Goal: Information Seeking & Learning: Learn about a topic

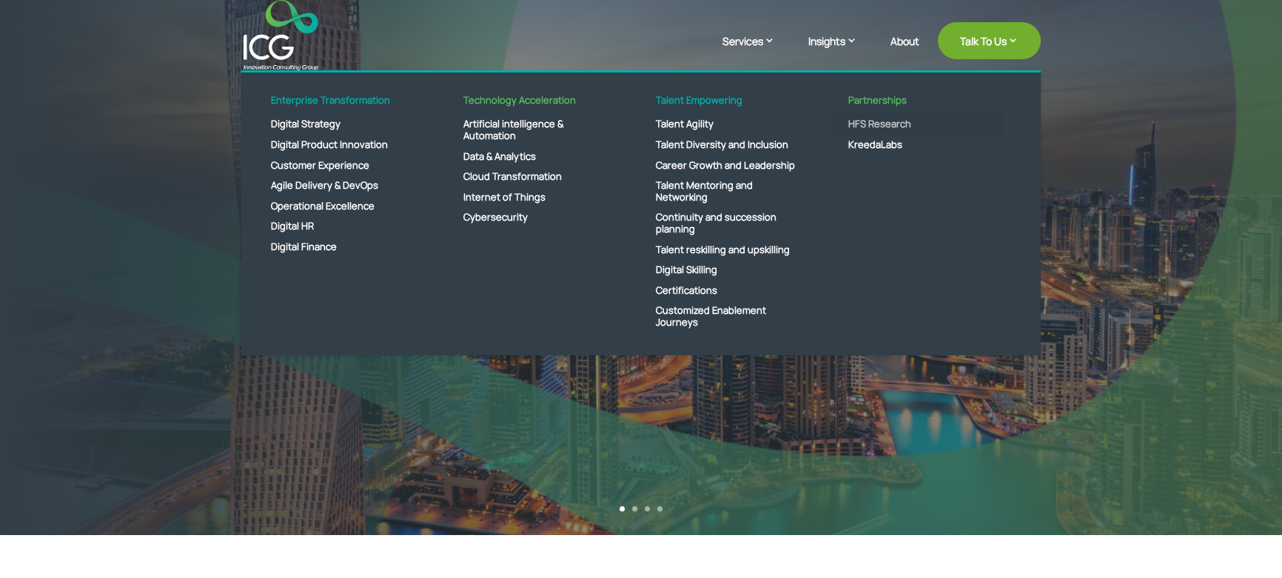
click at [867, 123] on link "HFS Research" at bounding box center [918, 124] width 170 height 21
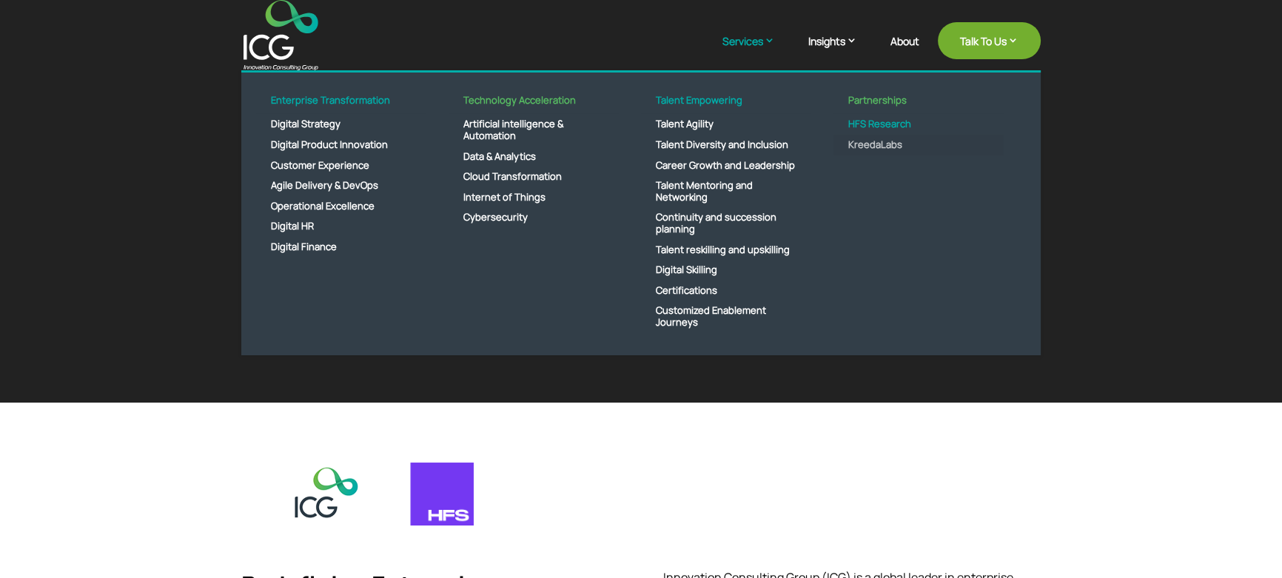
click at [865, 141] on link "KreedaLabs" at bounding box center [918, 145] width 170 height 21
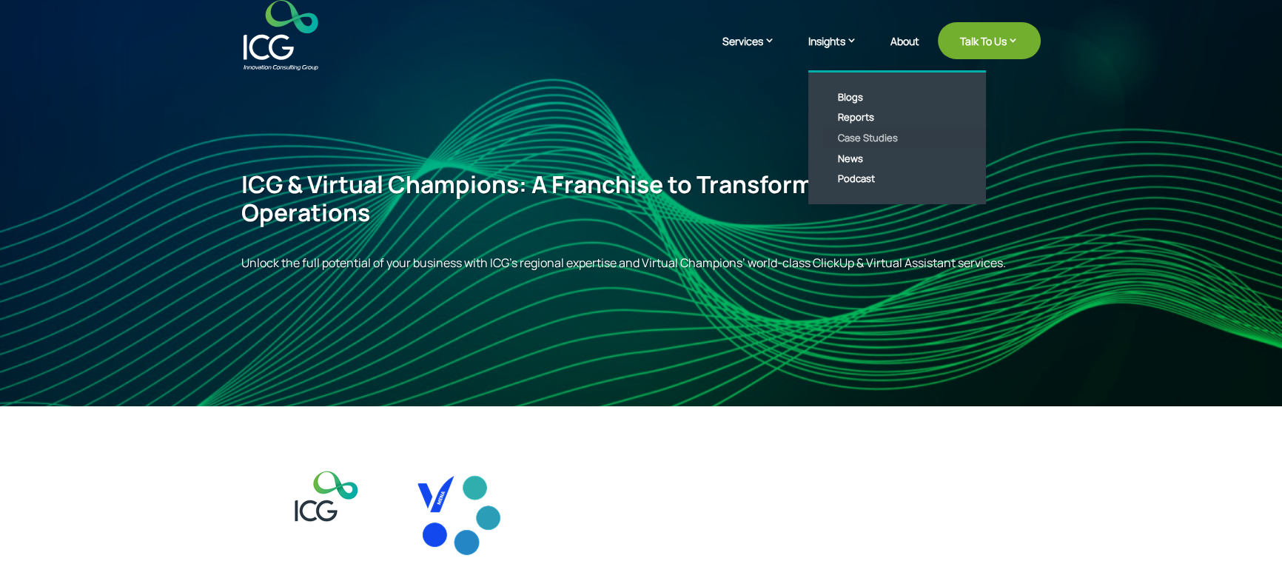
click at [870, 134] on link "Case Studies" at bounding box center [908, 138] width 170 height 21
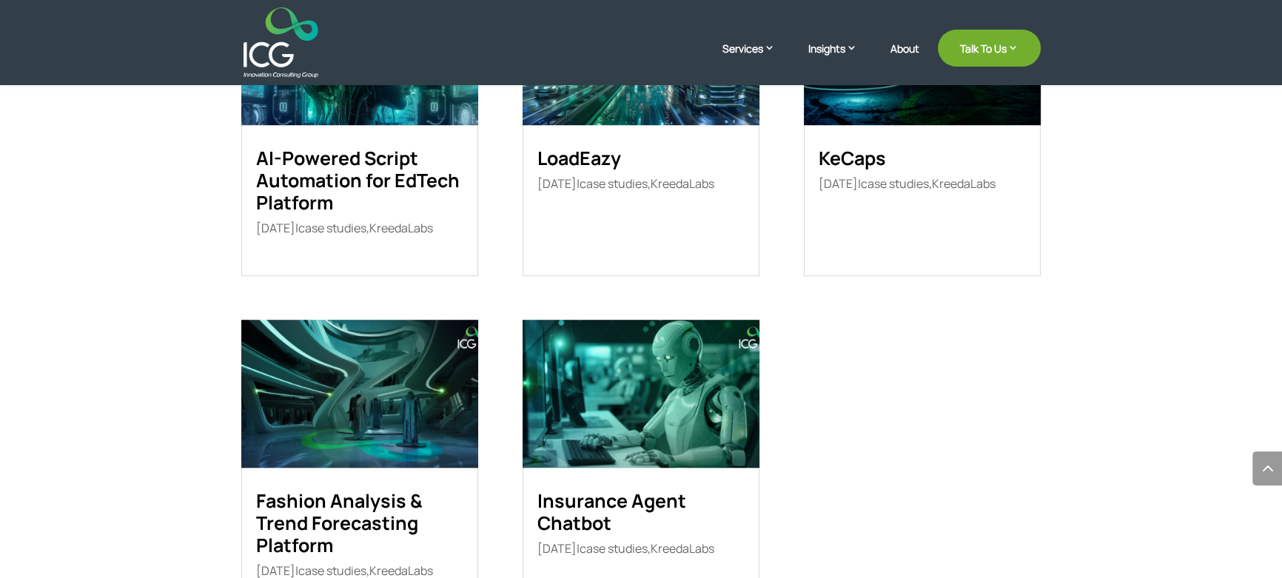
scroll to position [1532, 0]
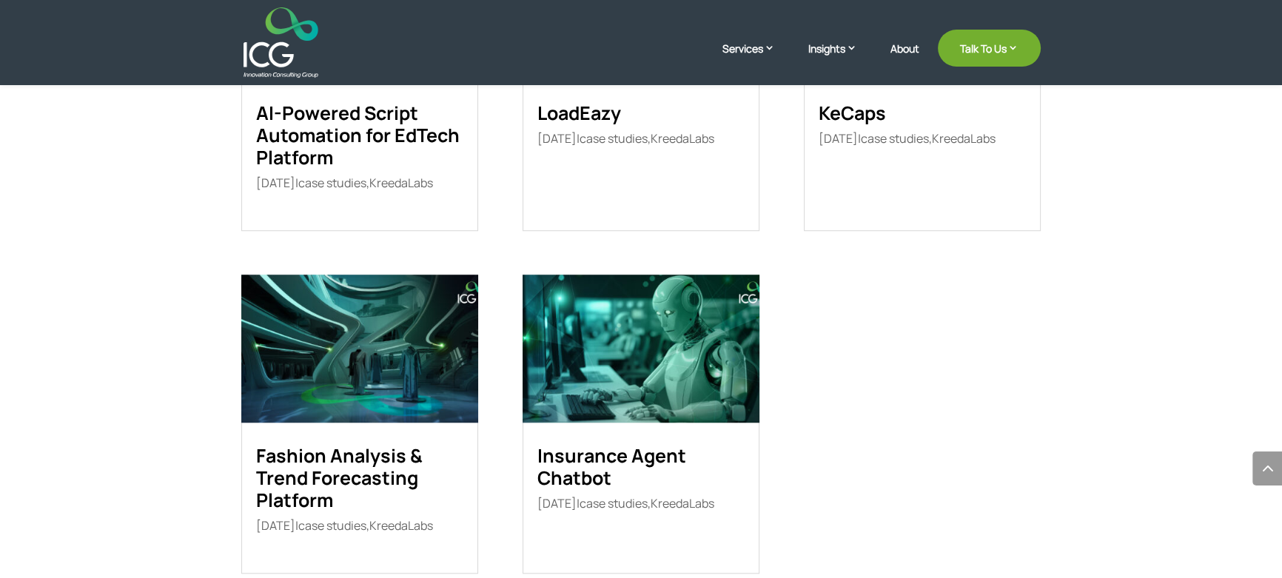
drag, startPoint x: 363, startPoint y: 463, endPoint x: 854, endPoint y: 427, distance: 492.0
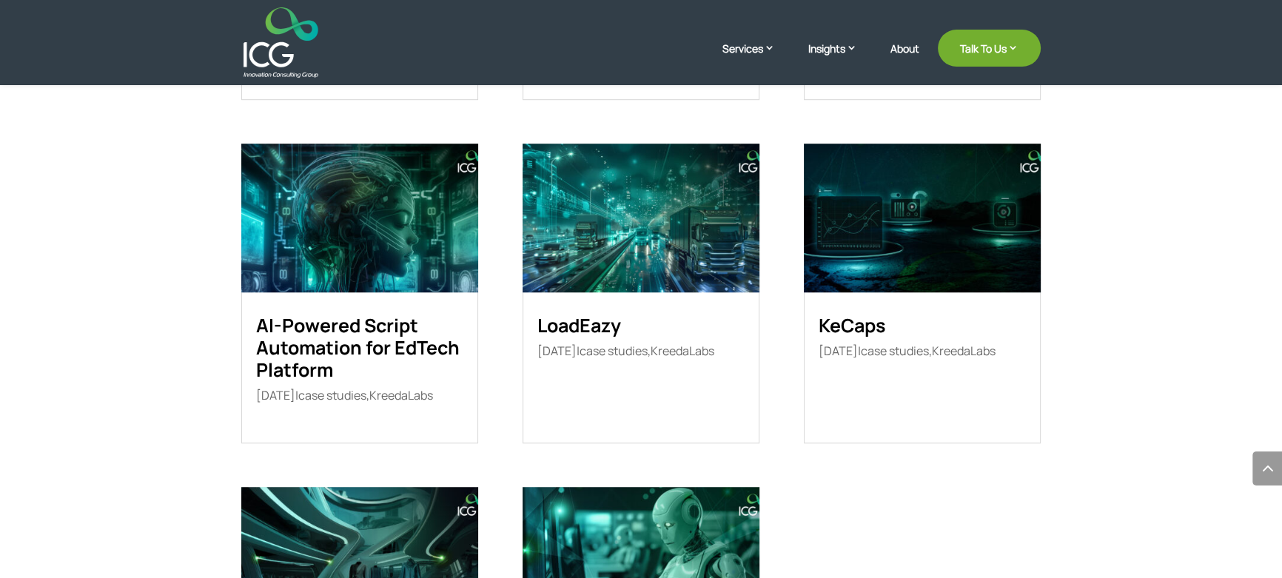
scroll to position [1398, 0]
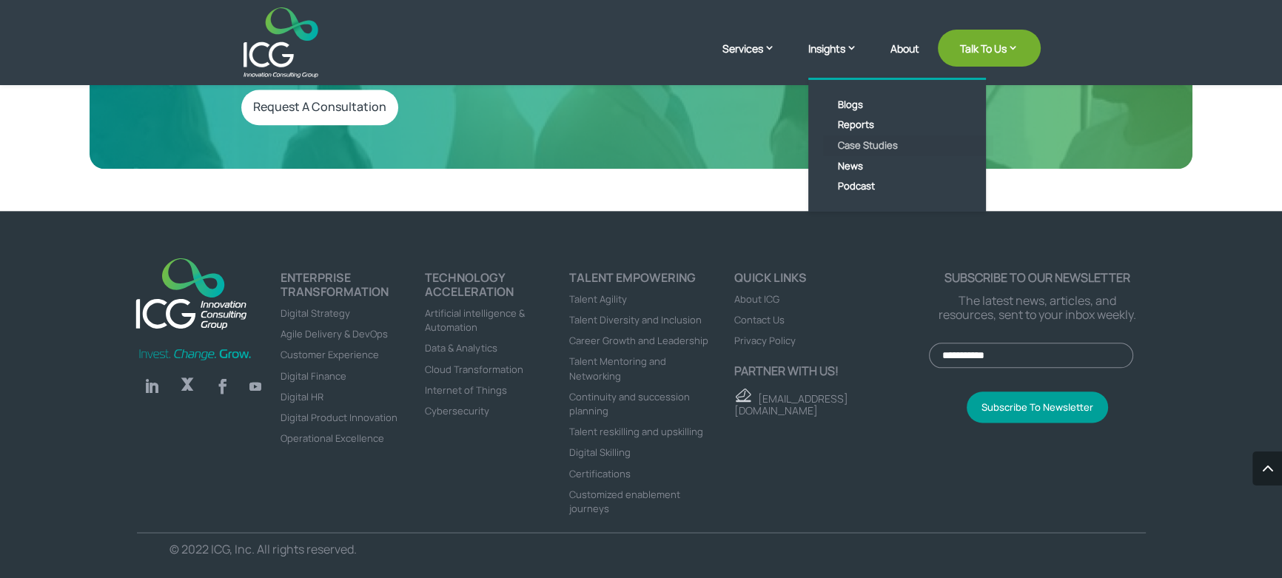
click at [859, 147] on link "Case Studies" at bounding box center [908, 145] width 170 height 21
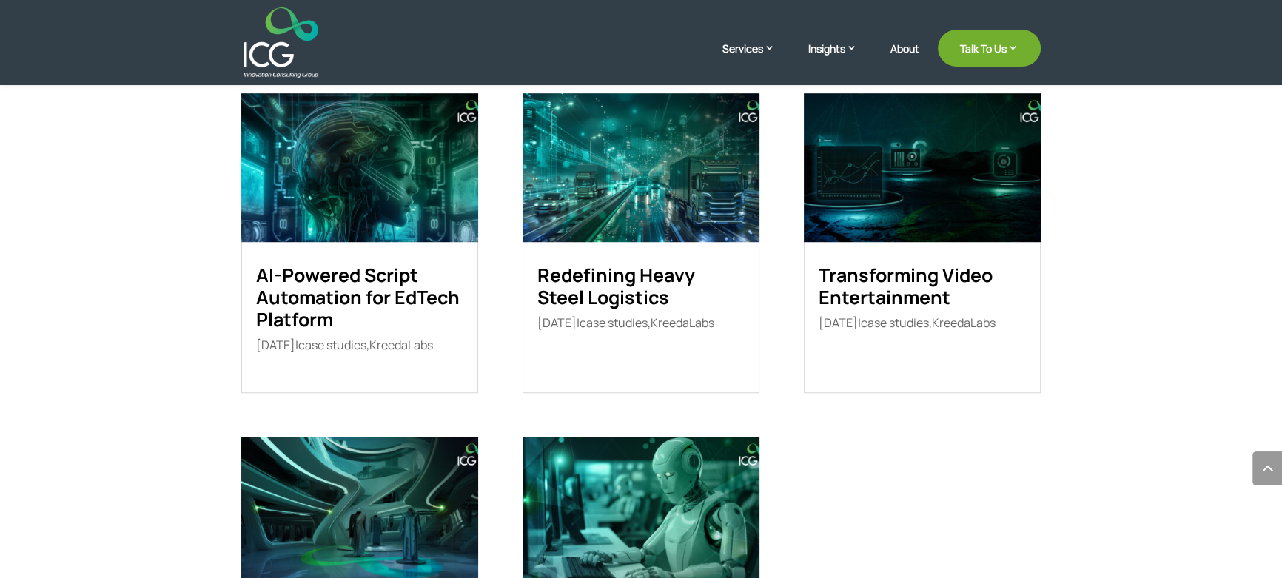
scroll to position [1547, 0]
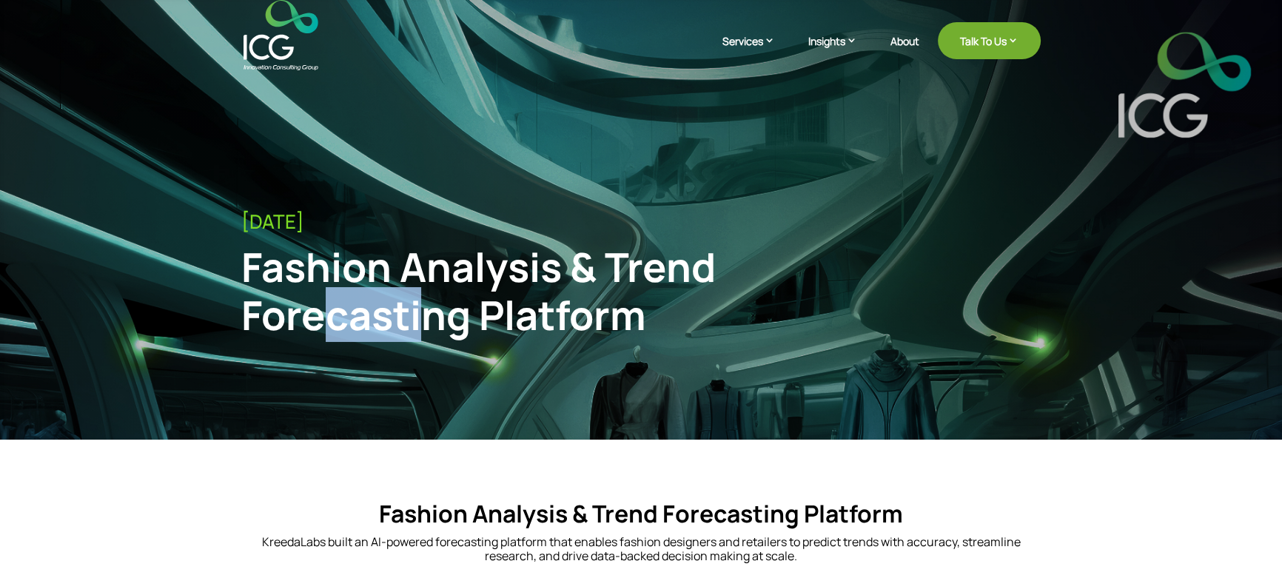
drag, startPoint x: 329, startPoint y: 300, endPoint x: 463, endPoint y: 458, distance: 206.9
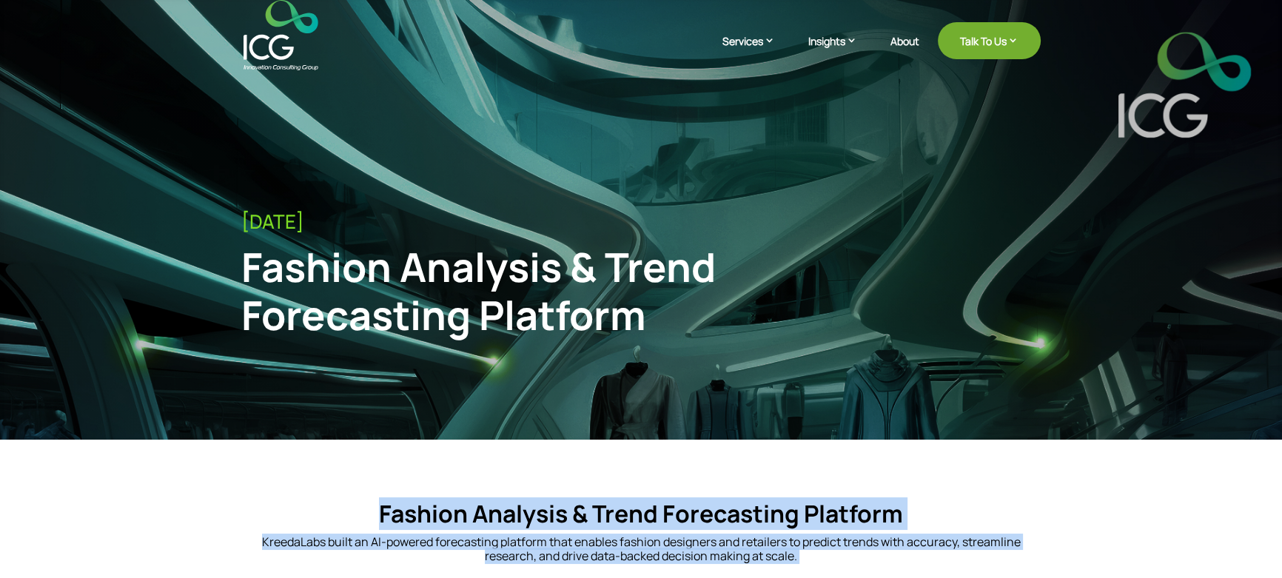
drag, startPoint x: 367, startPoint y: 507, endPoint x: 1047, endPoint y: 536, distance: 680.0
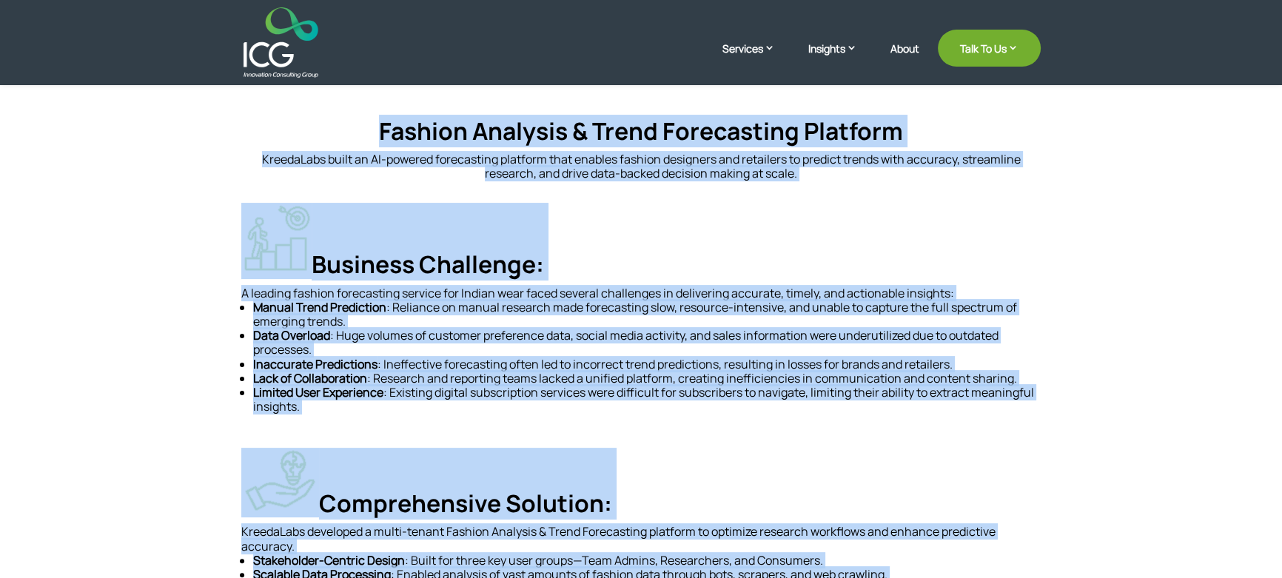
scroll to position [403, 0]
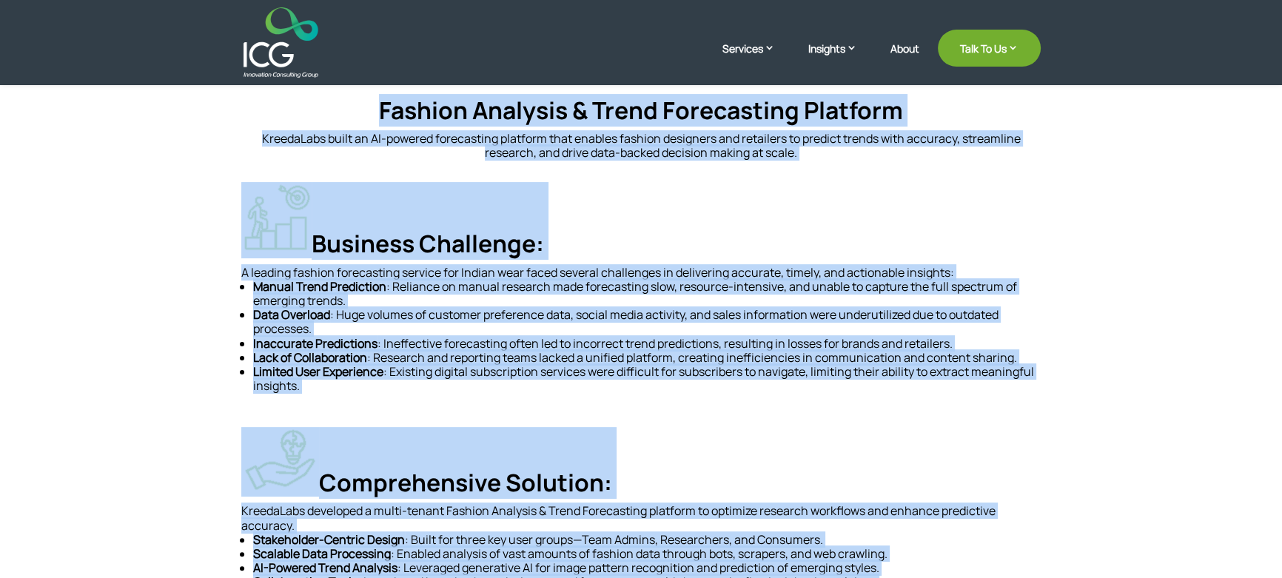
click at [259, 200] on img at bounding box center [276, 217] width 70 height 70
click at [184, 252] on div "Fashion Analysis & Trend Forecasting Platform KreedaLabs built an AI-powered fo…" at bounding box center [641, 520] width 1282 height 969
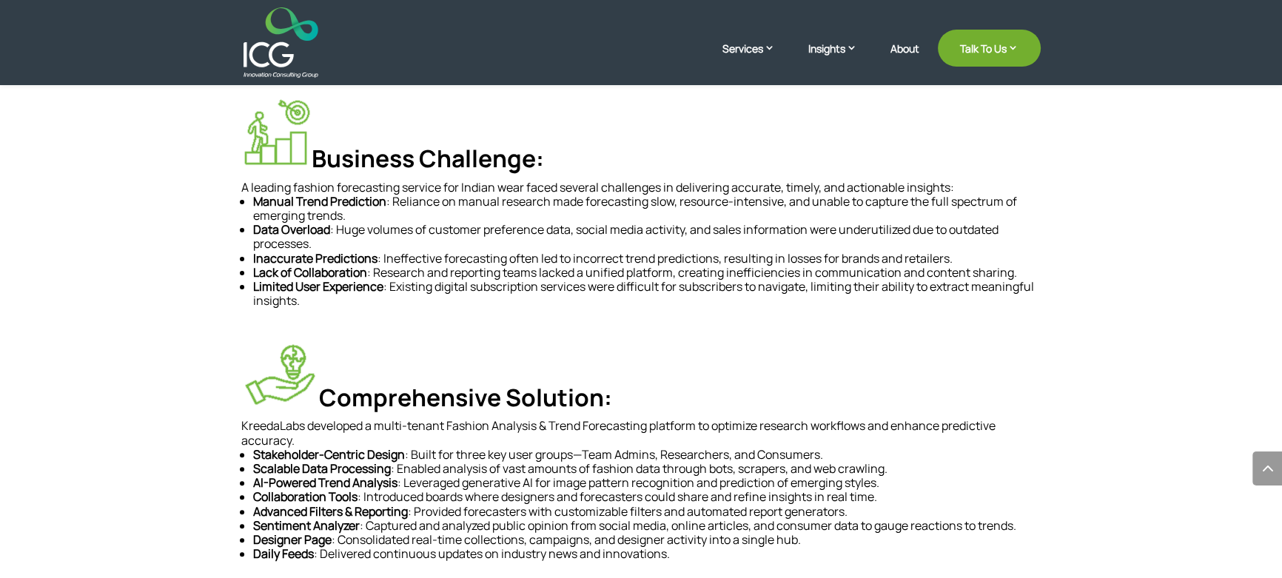
scroll to position [673, 0]
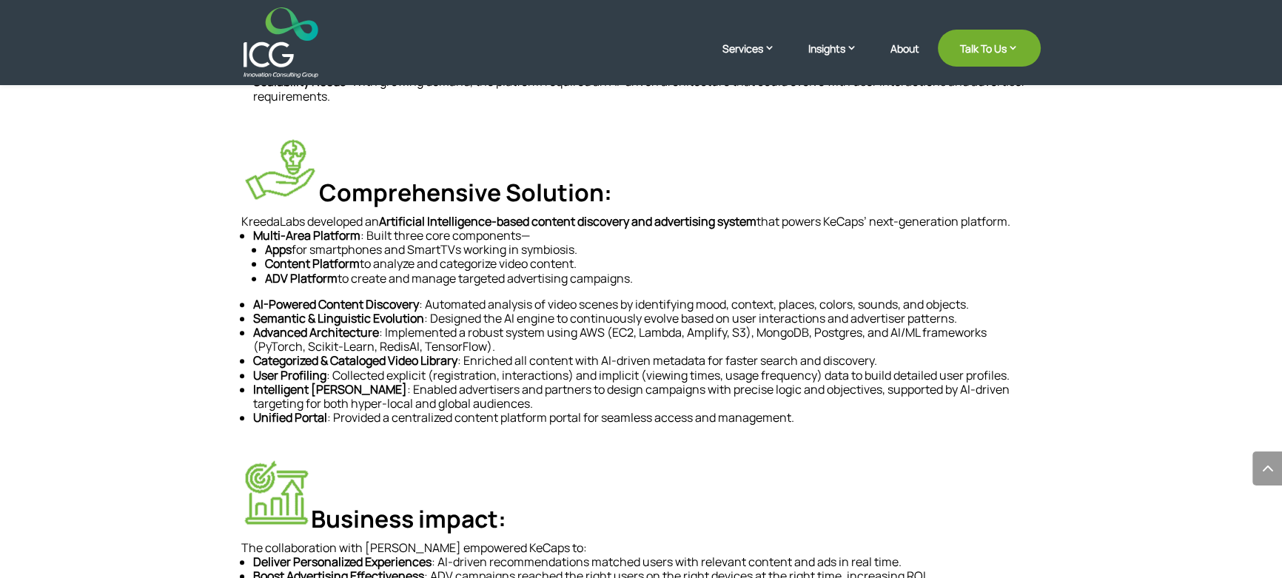
scroll to position [807, 0]
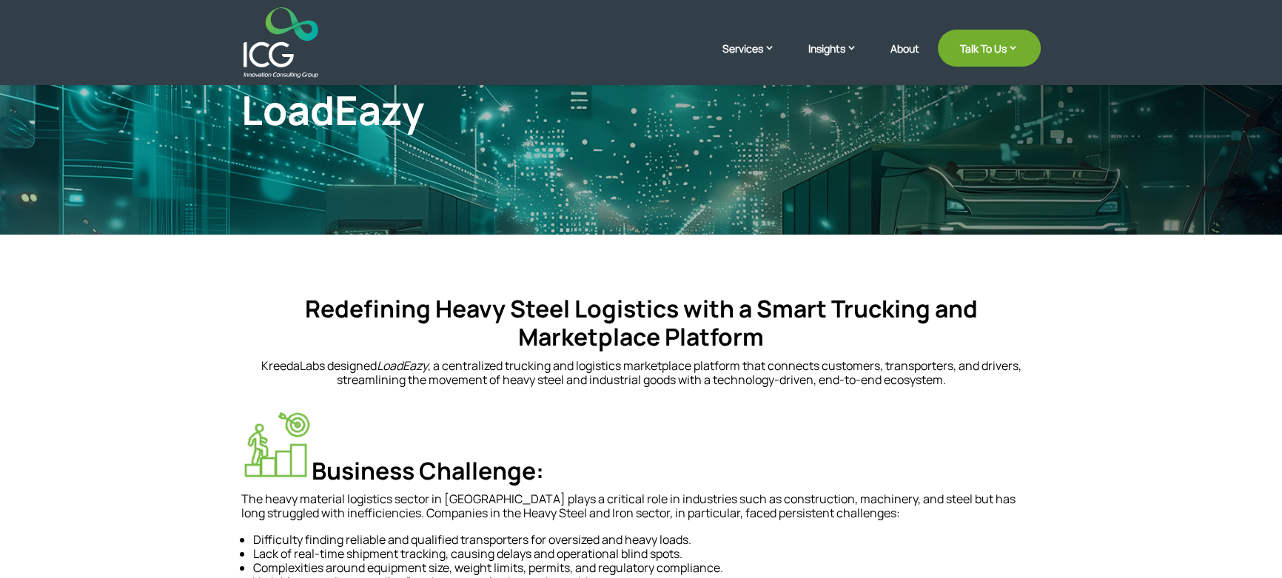
scroll to position [134, 0]
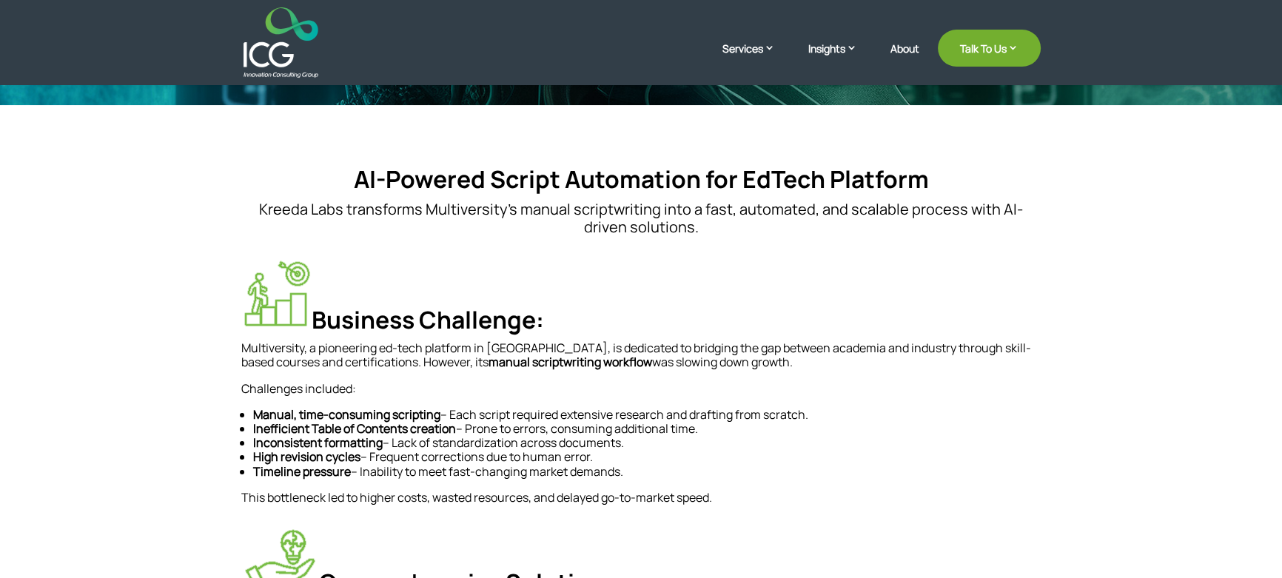
scroll to position [336, 0]
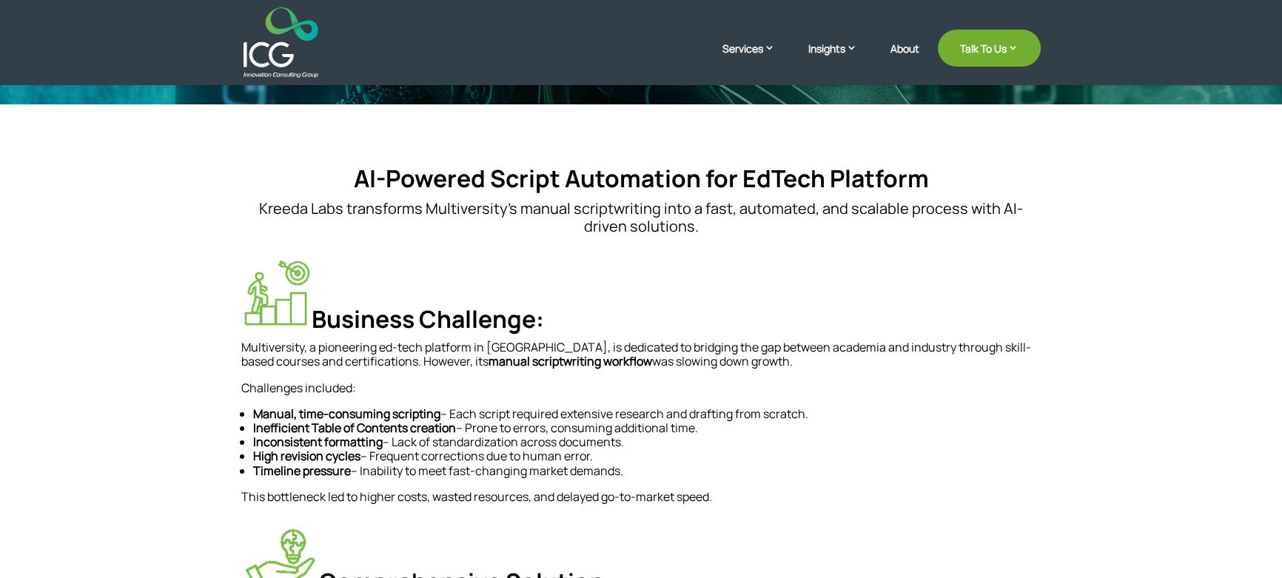
click at [301, 295] on img at bounding box center [276, 293] width 70 height 70
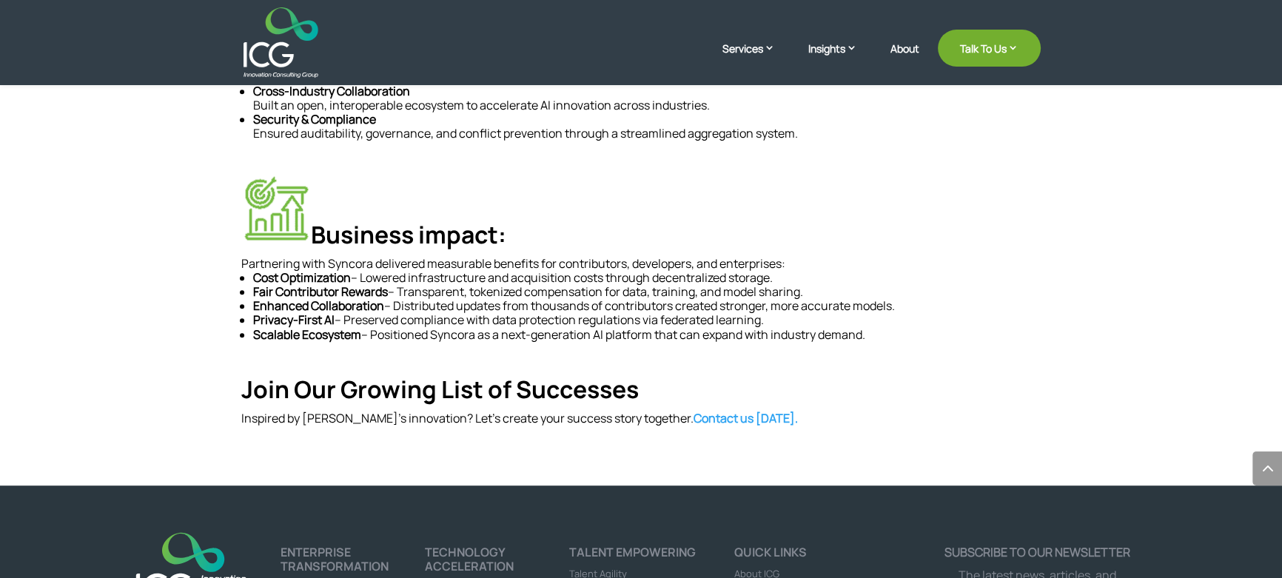
scroll to position [1143, 0]
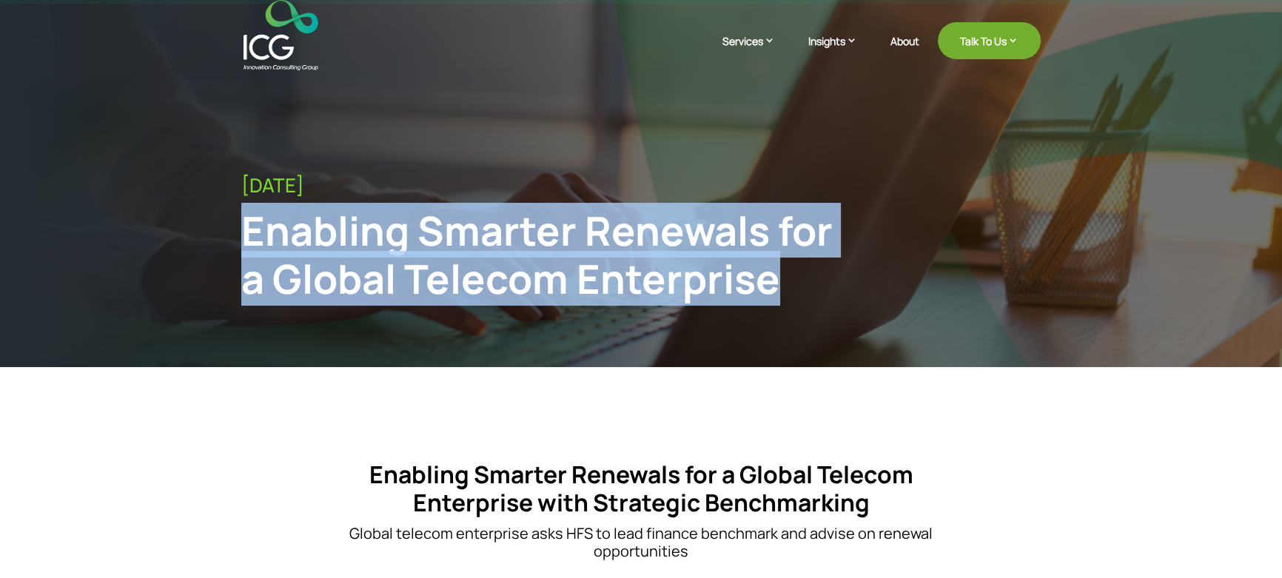
drag, startPoint x: 191, startPoint y: 221, endPoint x: 940, endPoint y: 289, distance: 752.0
click at [940, 289] on div "July 24, 2025 Enabling Smarter Renewals for a Global Telecom Enterprise" at bounding box center [641, 207] width 1282 height 417
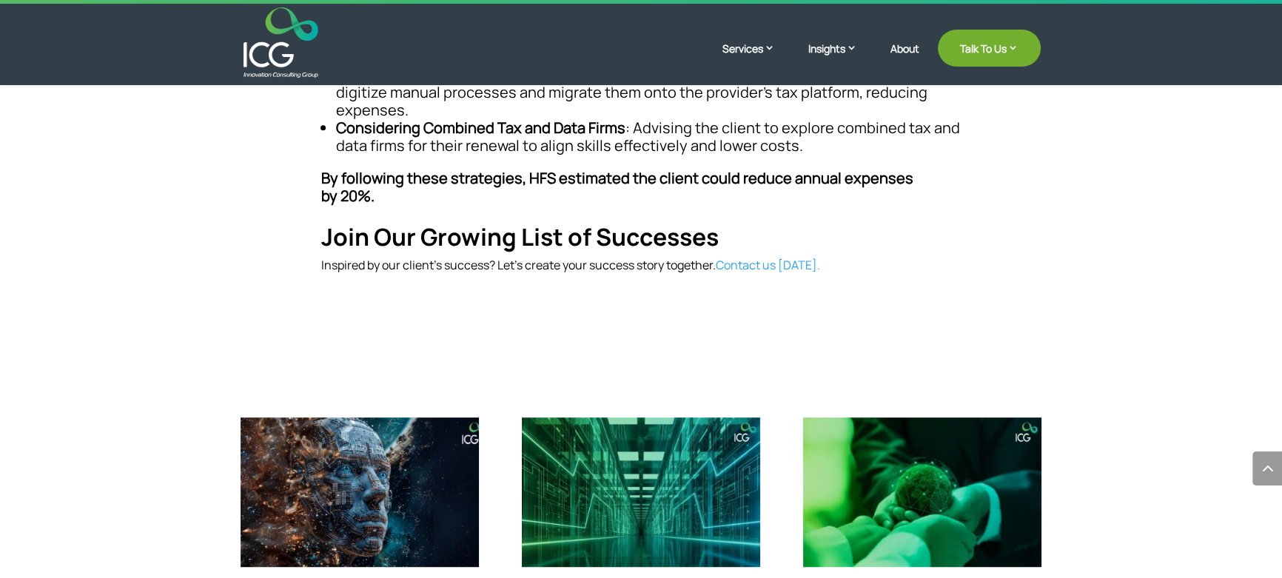
scroll to position [1211, 0]
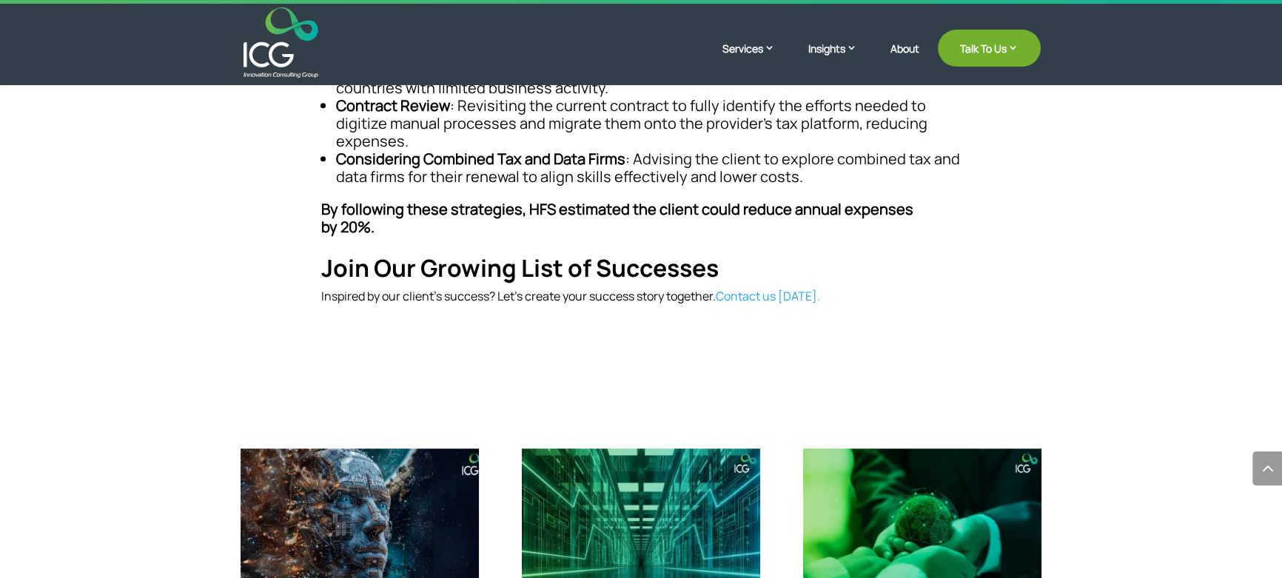
click at [770, 288] on link "Contact us [DATE]." at bounding box center [768, 296] width 104 height 16
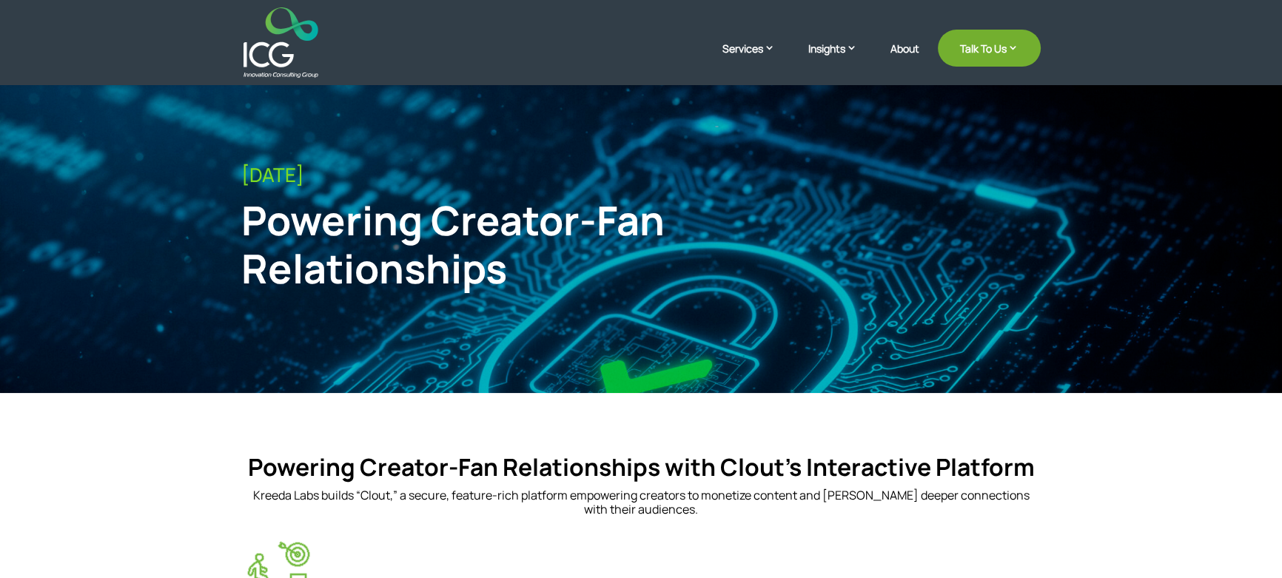
scroll to position [67, 0]
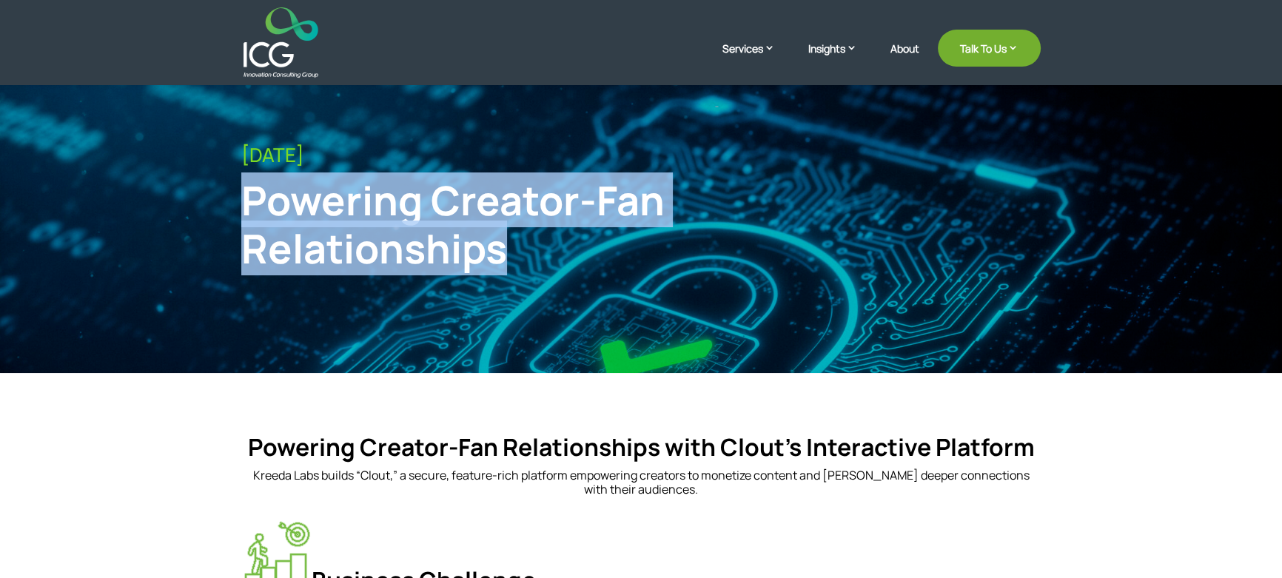
drag, startPoint x: 243, startPoint y: 195, endPoint x: 739, endPoint y: 286, distance: 504.2
click at [739, 286] on div "[DATE] Powering Creator-Fan Relationships" at bounding box center [640, 214] width 799 height 181
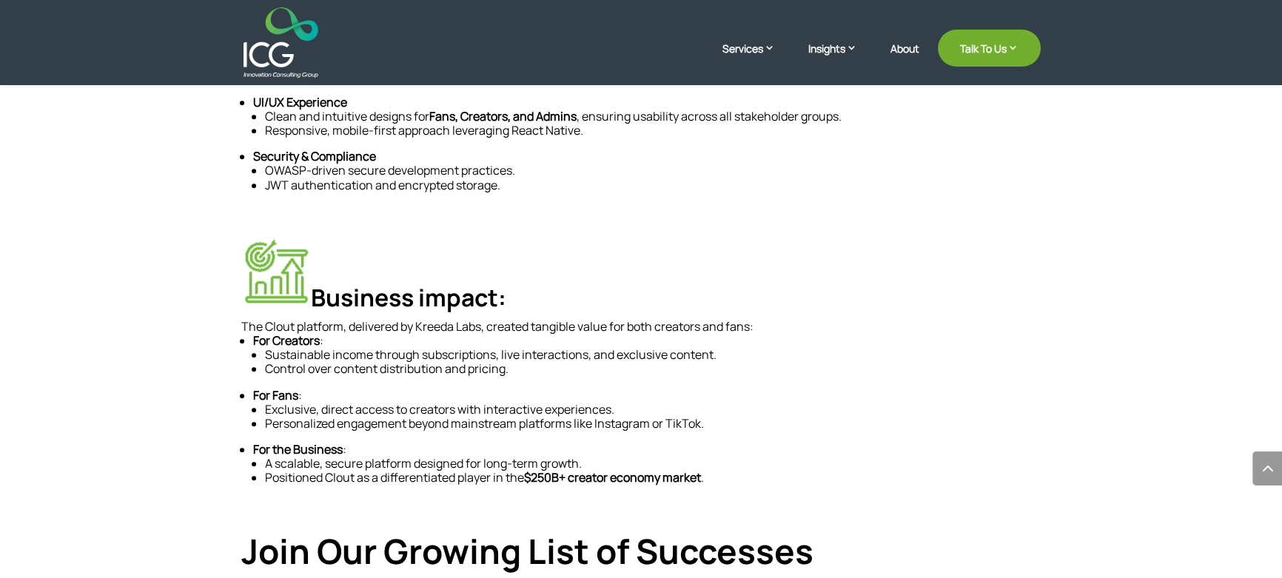
scroll to position [1009, 0]
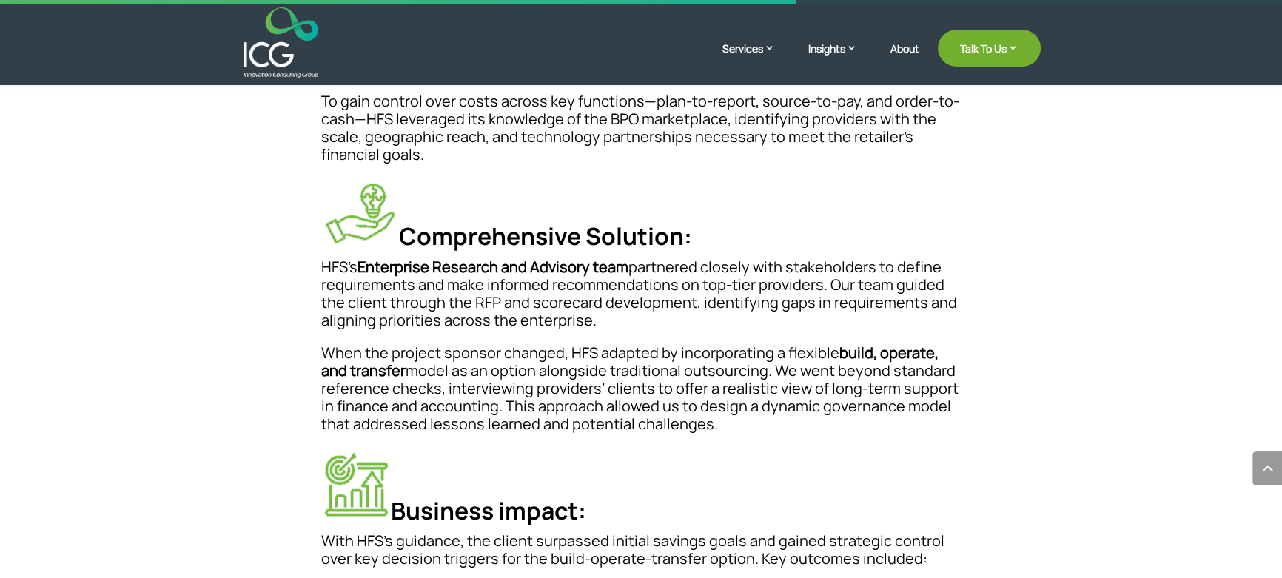
scroll to position [941, 0]
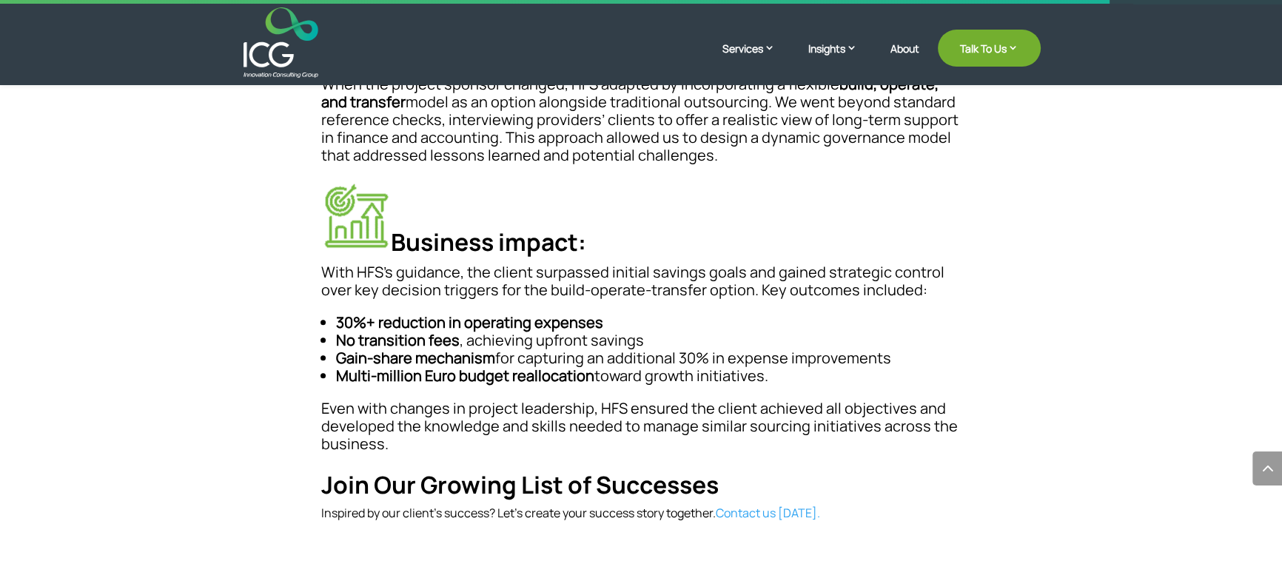
click at [738, 509] on link "Contact us today." at bounding box center [768, 513] width 104 height 16
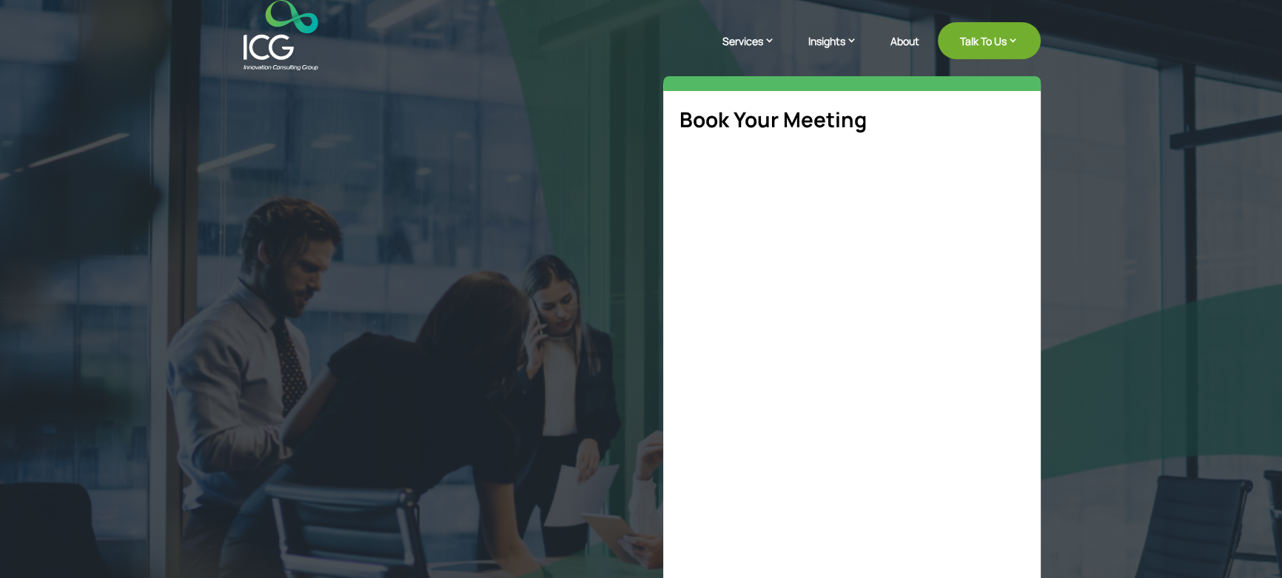
select select "**"
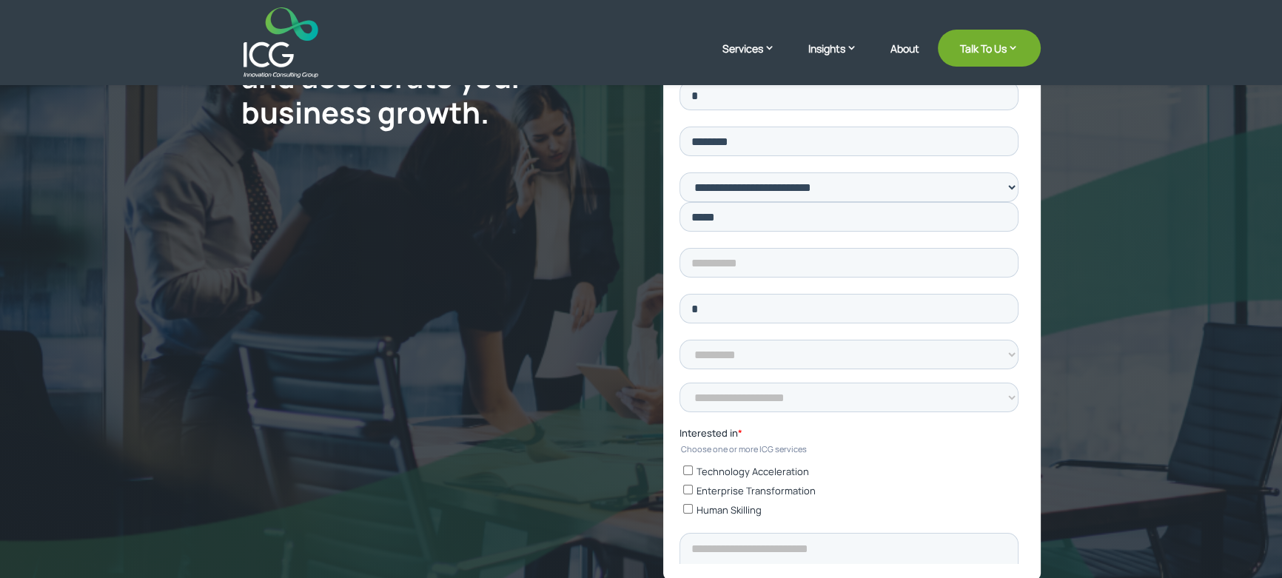
scroll to position [67, 0]
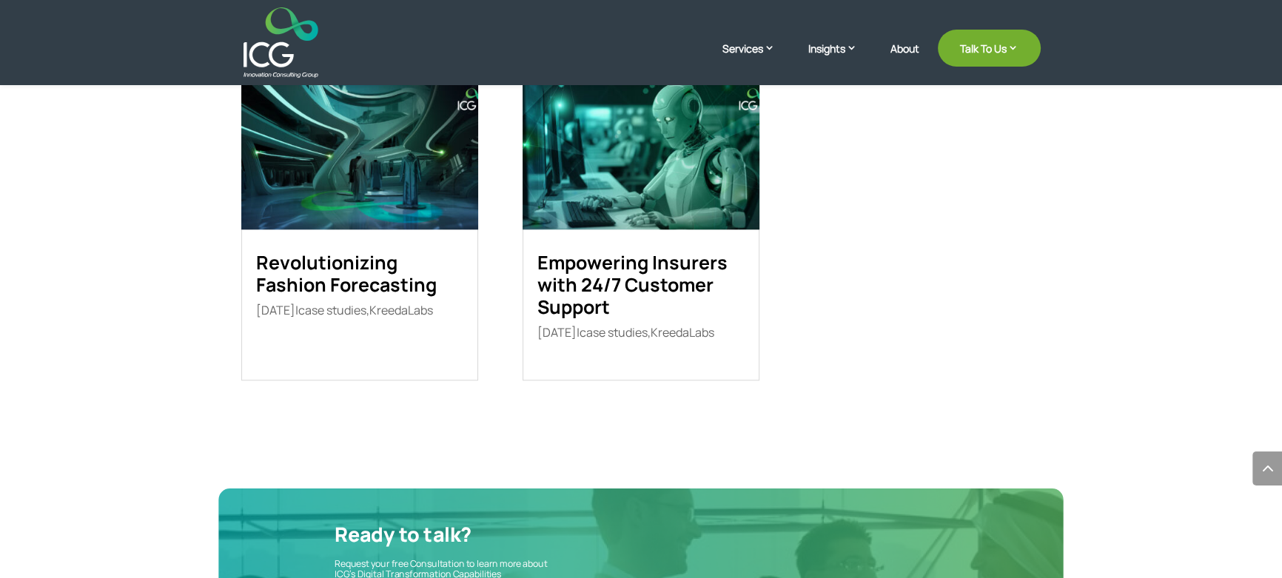
scroll to position [1702, 0]
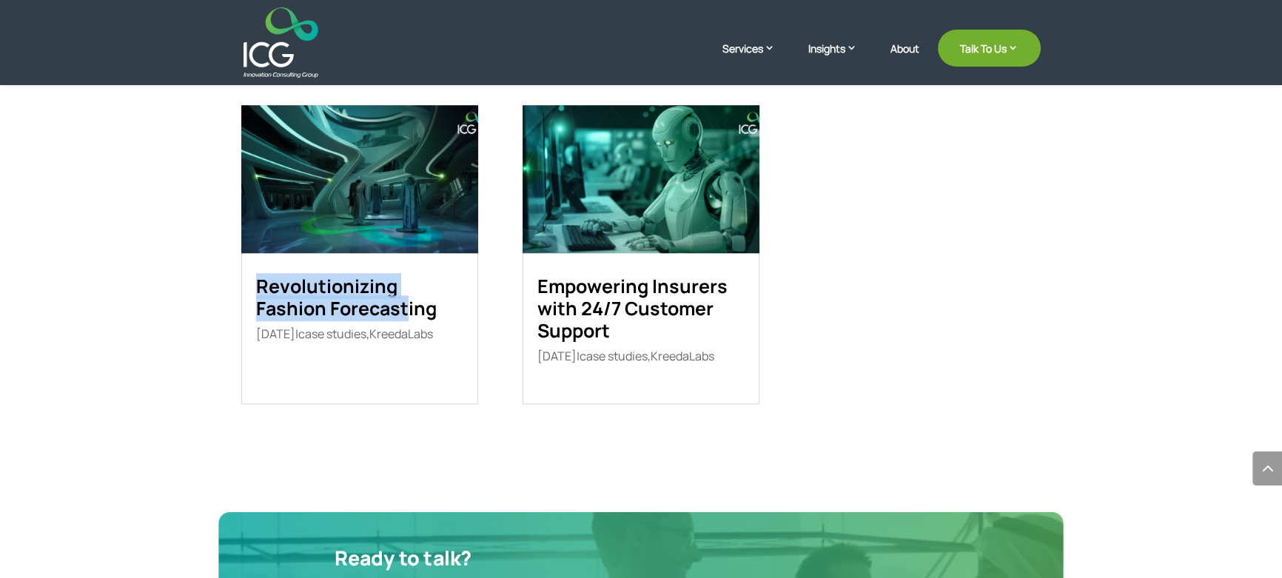
drag, startPoint x: 201, startPoint y: 275, endPoint x: 407, endPoint y: 312, distance: 209.8
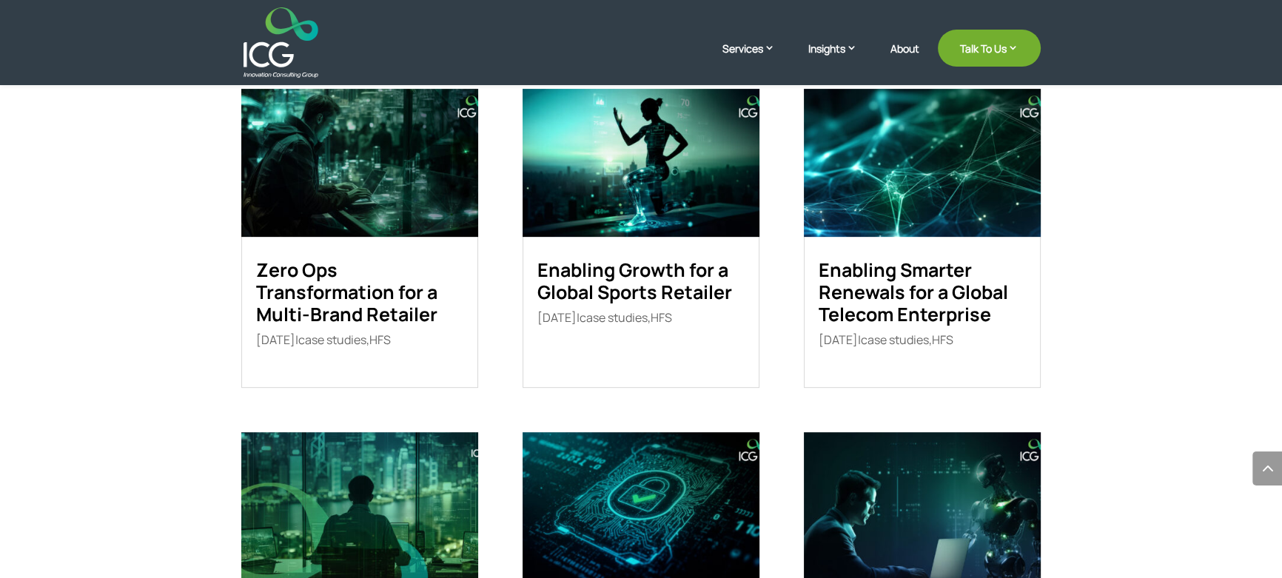
scroll to position [625, 0]
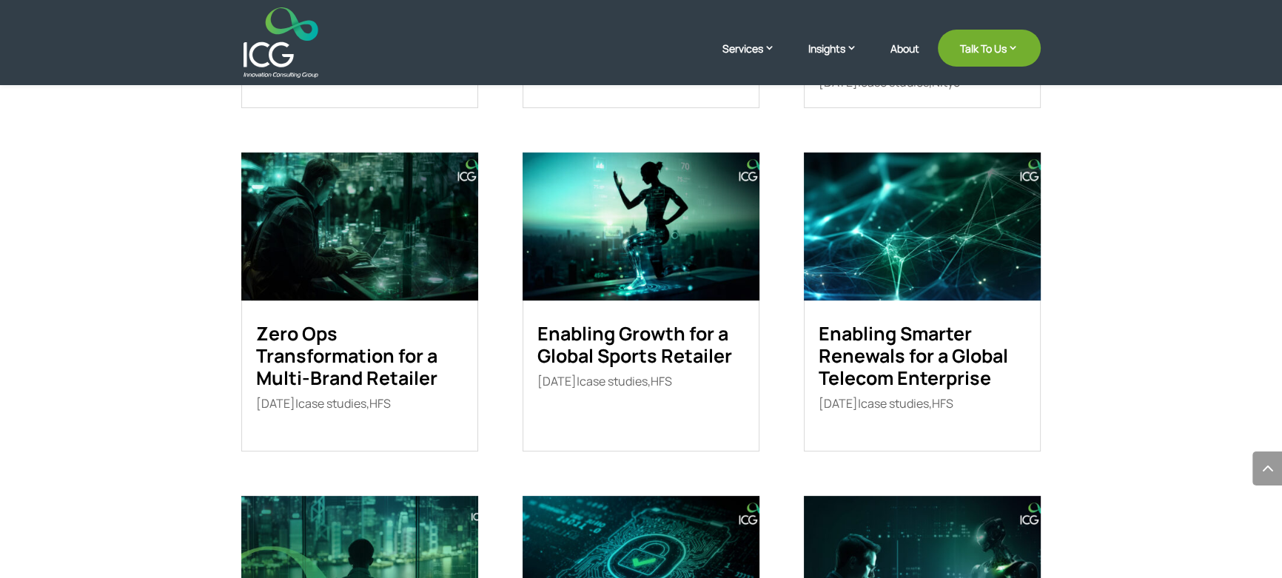
click at [639, 243] on img at bounding box center [641, 226] width 237 height 148
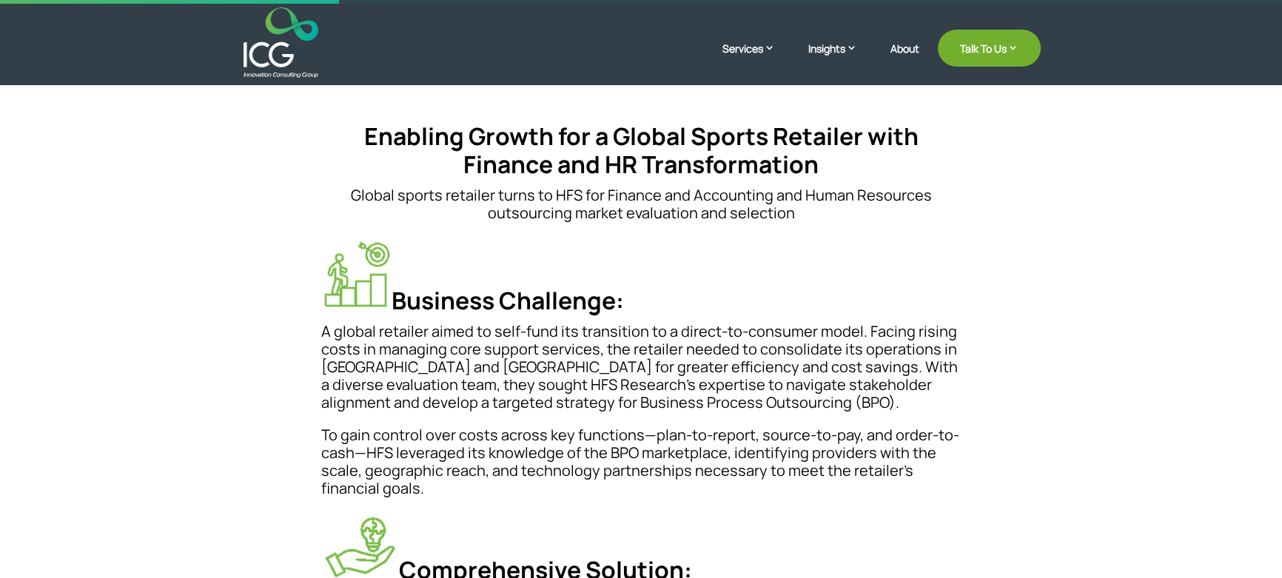
click at [412, 272] on h4 "Business Challenge:" at bounding box center [640, 280] width 639 height 83
click at [392, 272] on h4 "Business Challenge:" at bounding box center [640, 280] width 639 height 83
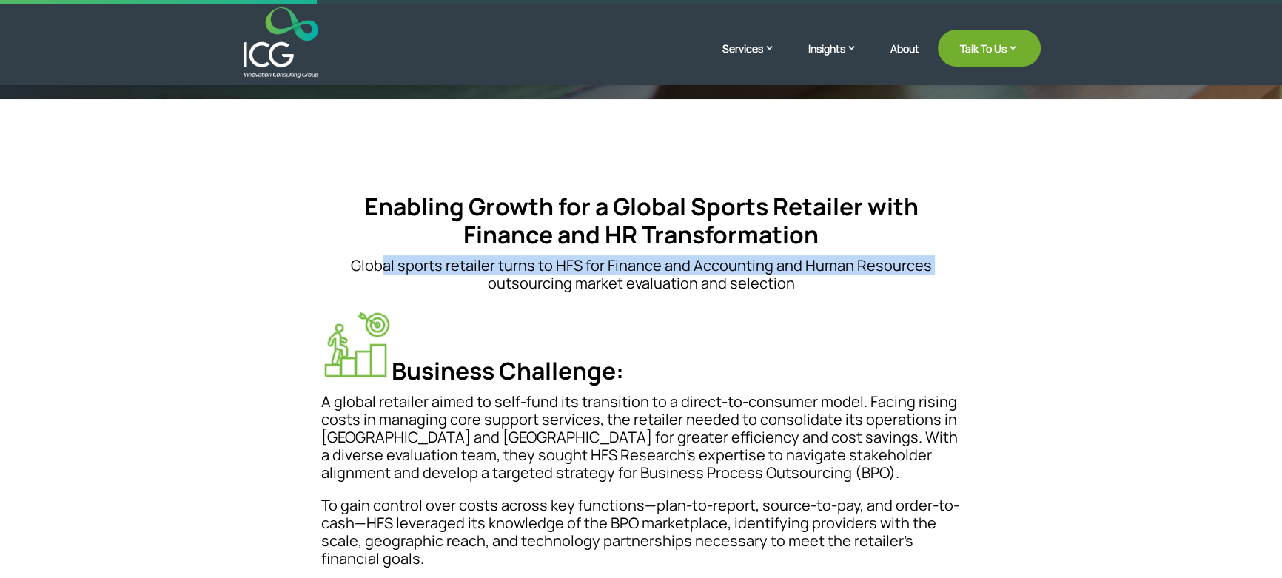
drag, startPoint x: 368, startPoint y: 273, endPoint x: 342, endPoint y: 274, distance: 25.9
click at [342, 274] on p "Global sports retailer turns to HFS for Finance and Accounting and Human Resour…" at bounding box center [640, 275] width 639 height 36
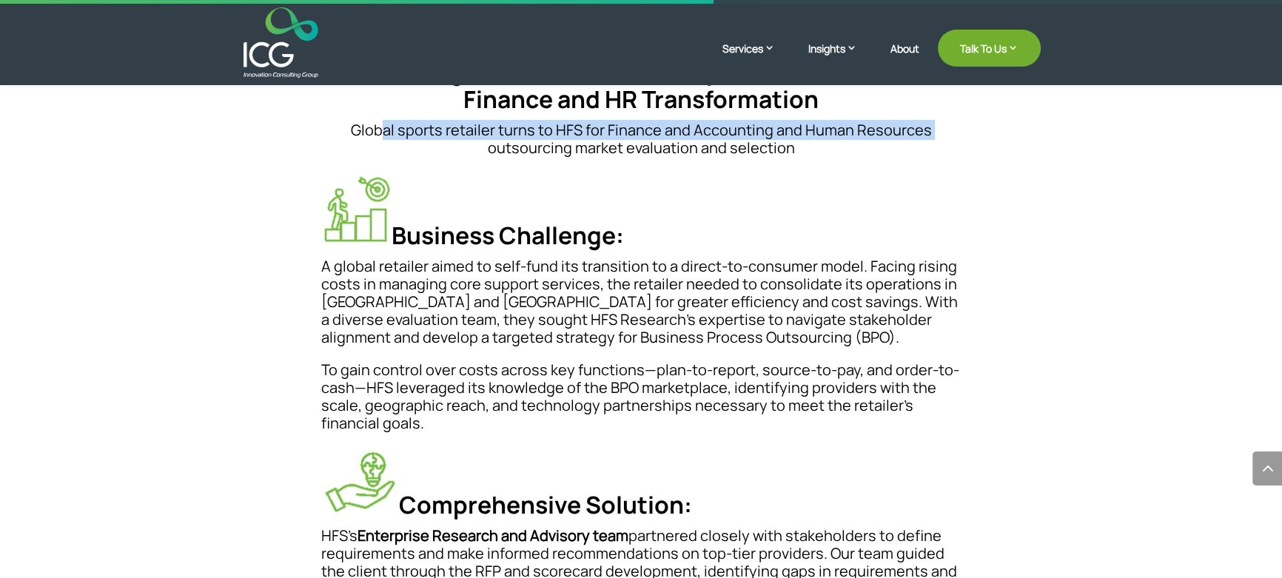
scroll to position [605, 0]
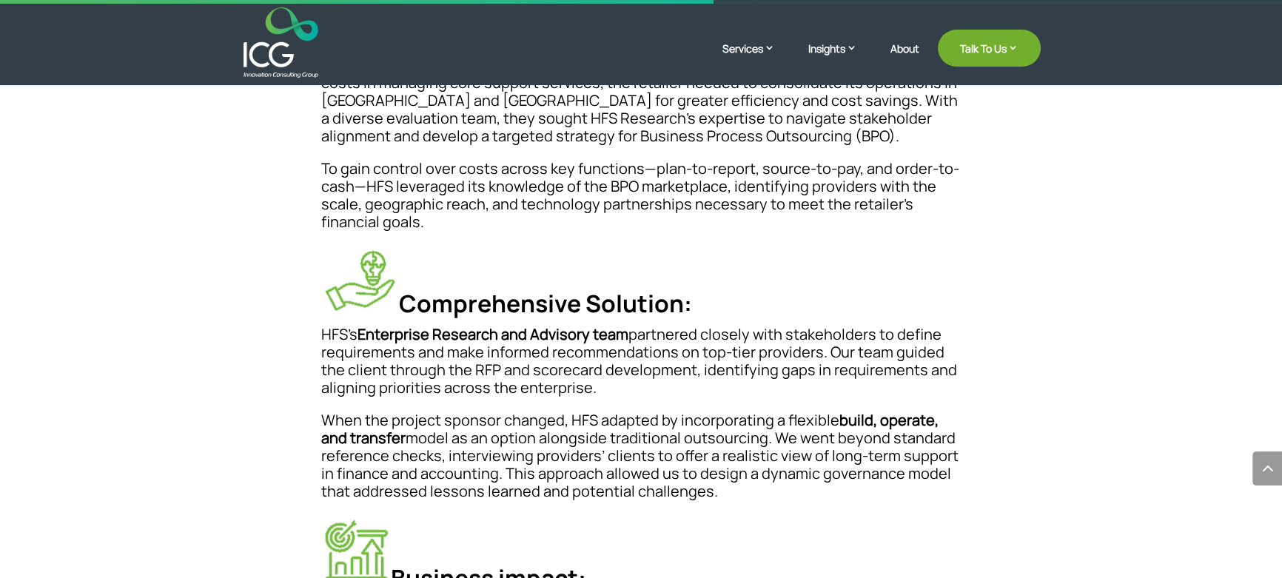
click at [340, 277] on img at bounding box center [360, 280] width 78 height 64
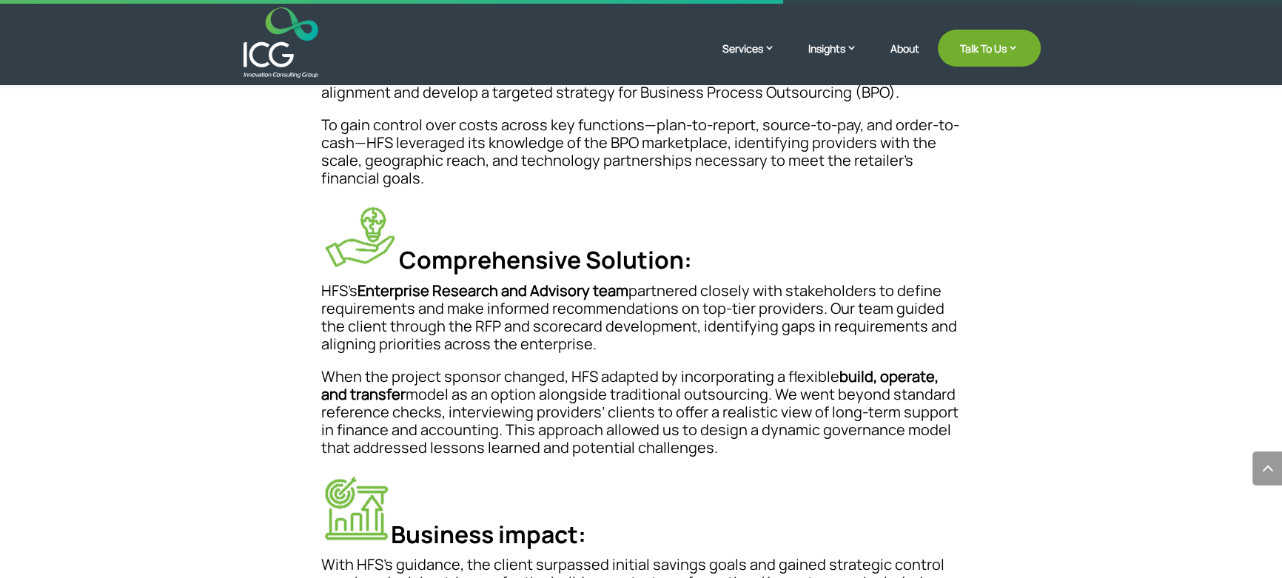
scroll to position [673, 0]
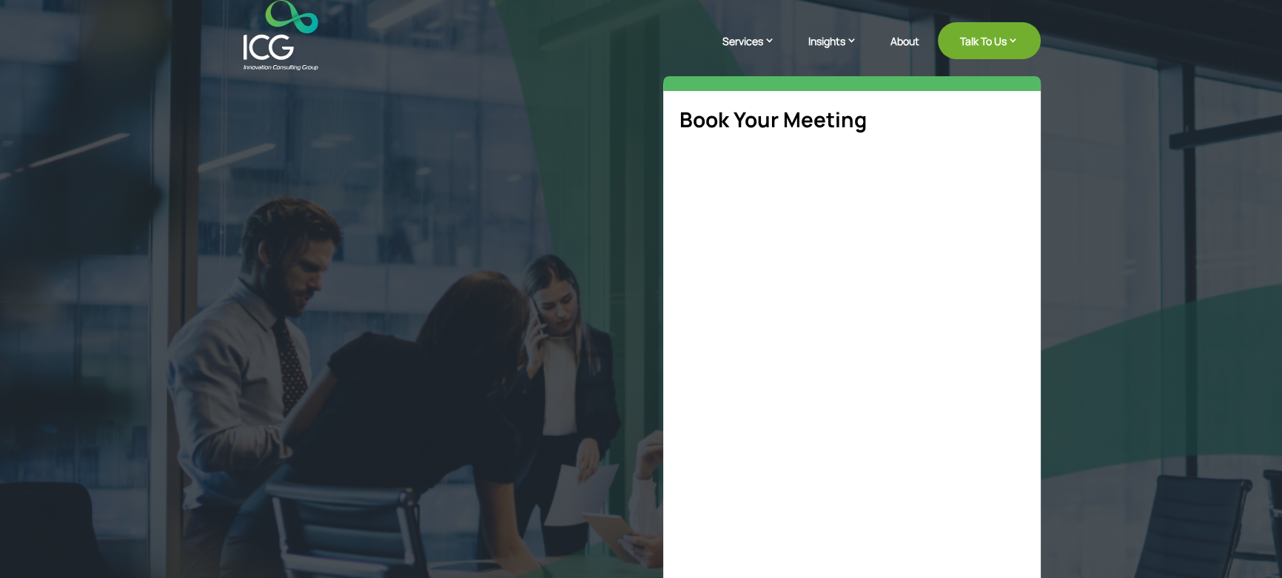
select select "**"
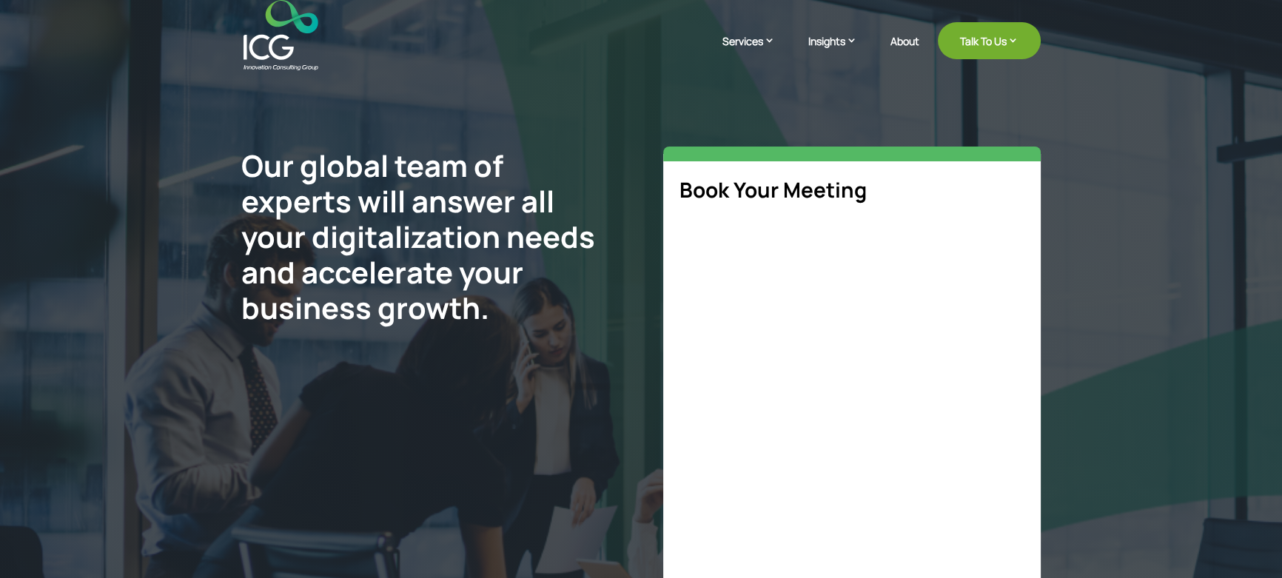
select select "**"
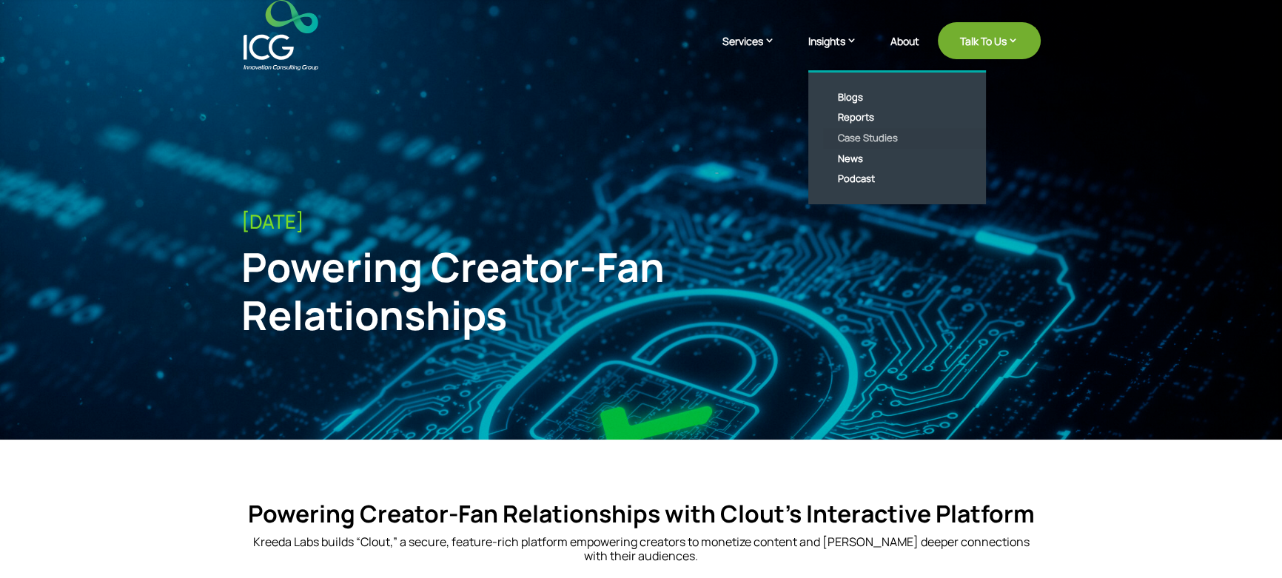
click at [877, 135] on link "Case Studies" at bounding box center [908, 138] width 170 height 21
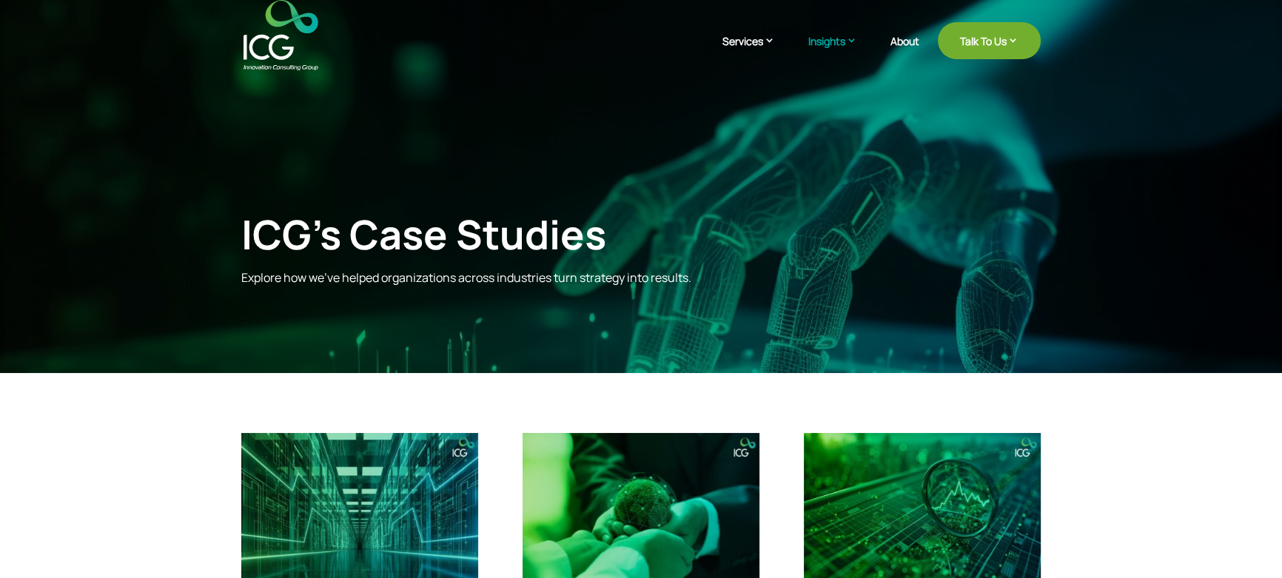
click at [274, 50] on img at bounding box center [280, 35] width 75 height 70
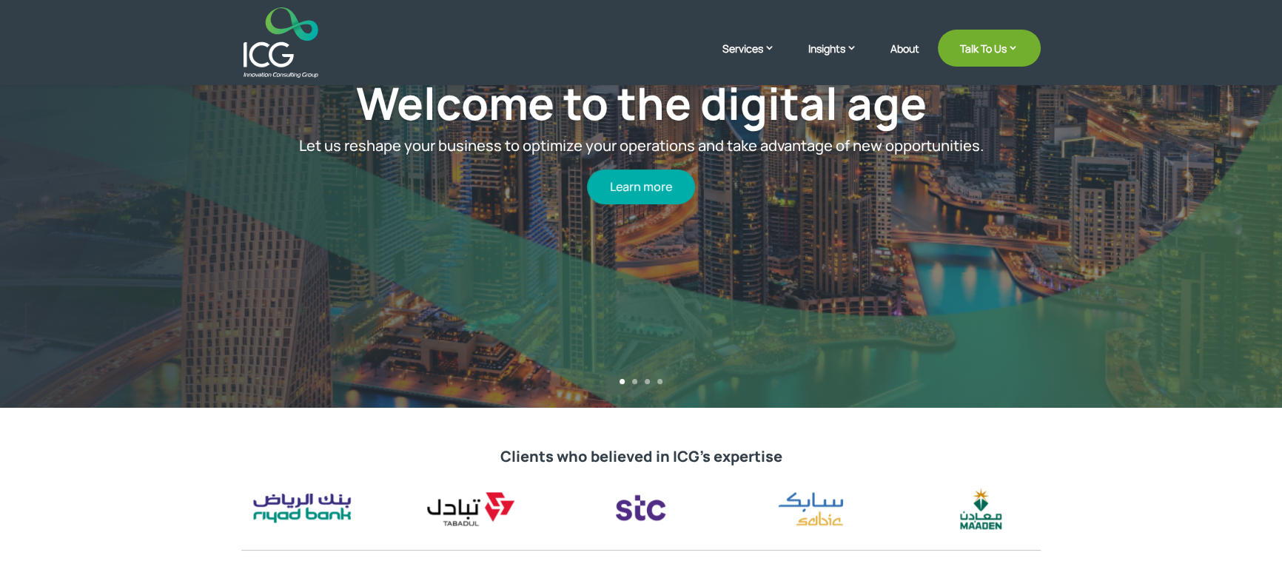
scroll to position [67, 0]
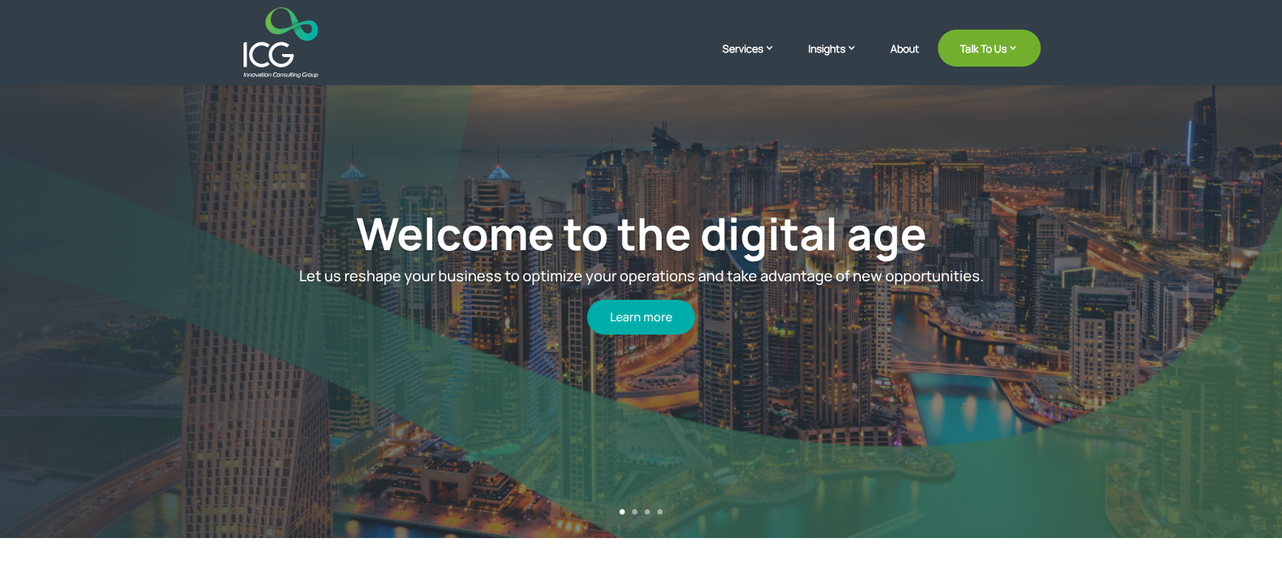
click at [1243, 255] on div "Welcome to the digital age Let us reshape your business to optimize your operat…" at bounding box center [641, 235] width 1282 height 605
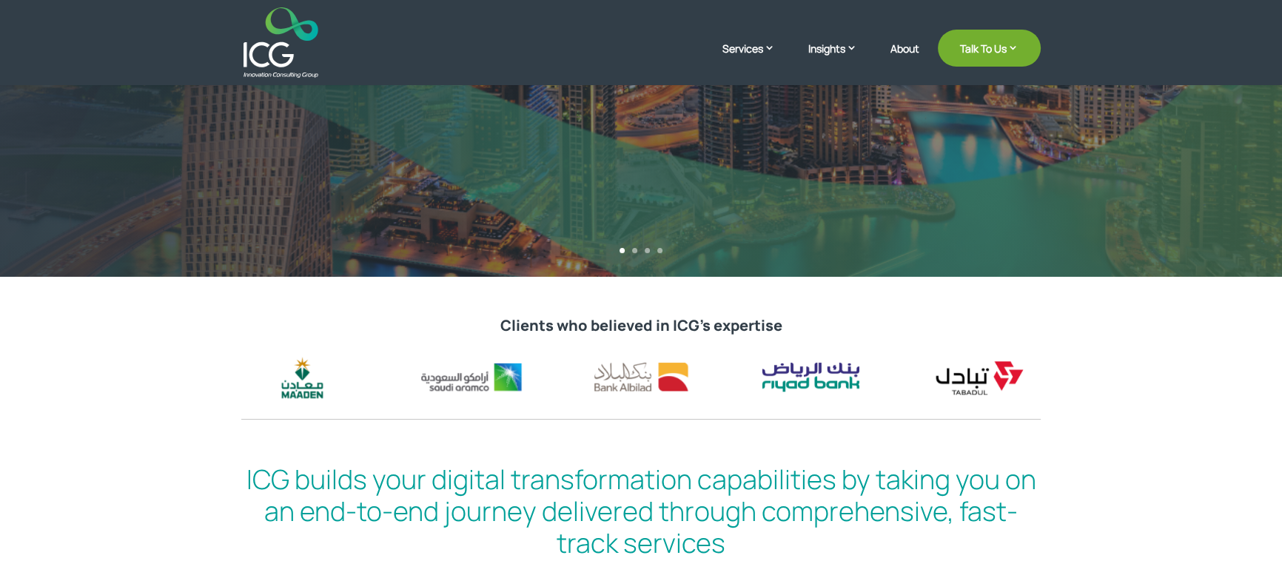
scroll to position [0, 0]
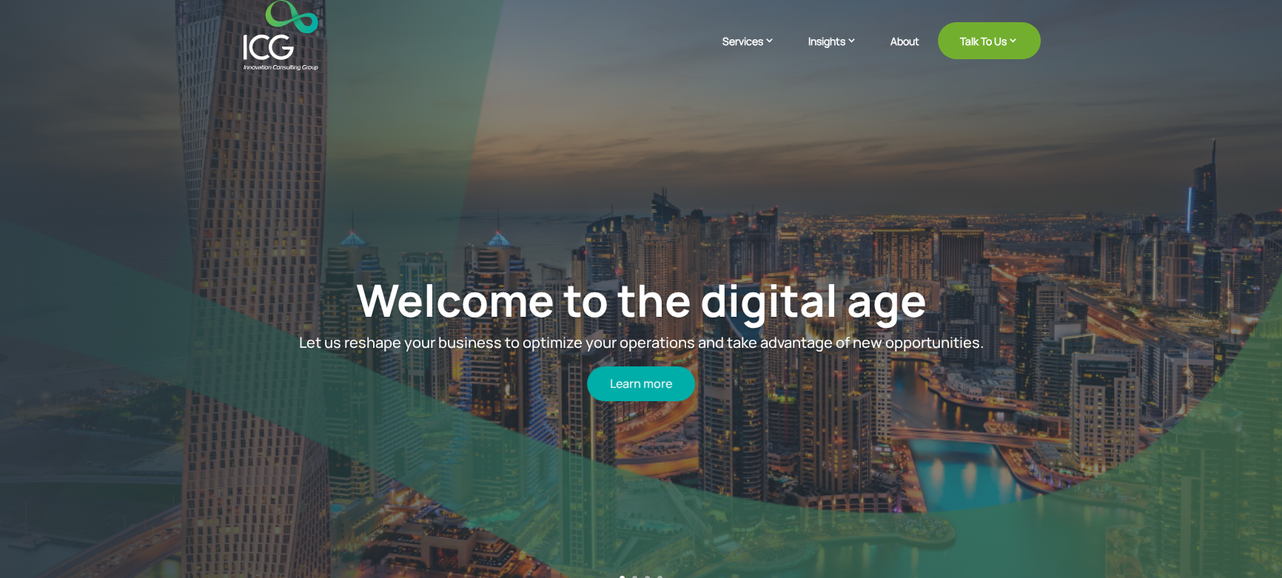
click at [269, 36] on img at bounding box center [280, 35] width 75 height 70
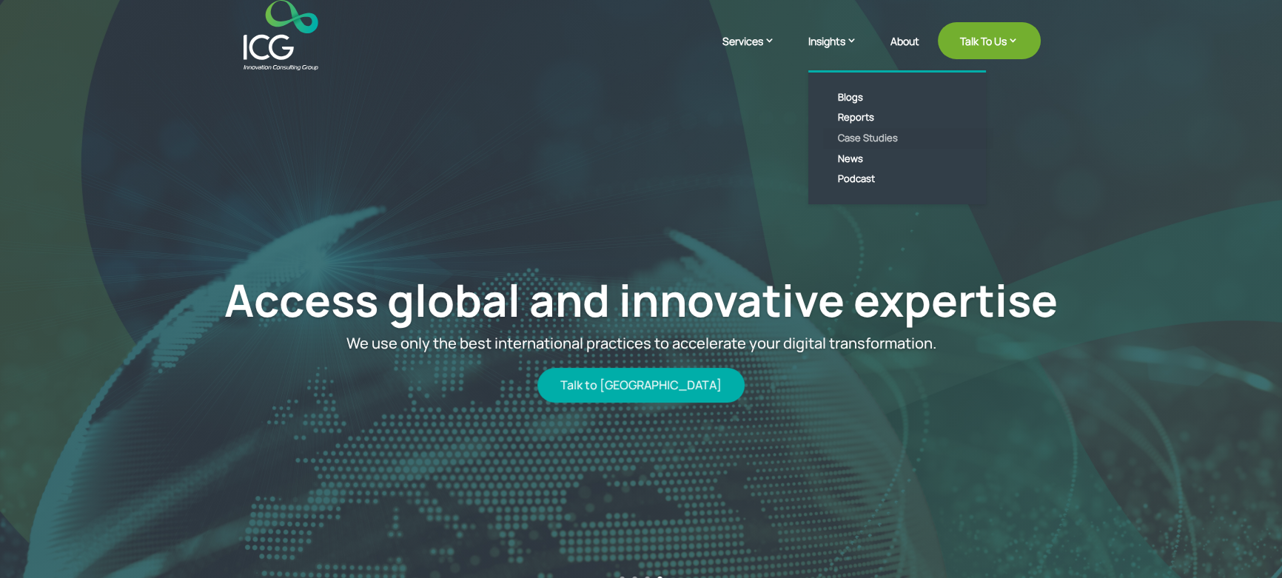
click at [883, 138] on link "Case Studies" at bounding box center [908, 138] width 170 height 21
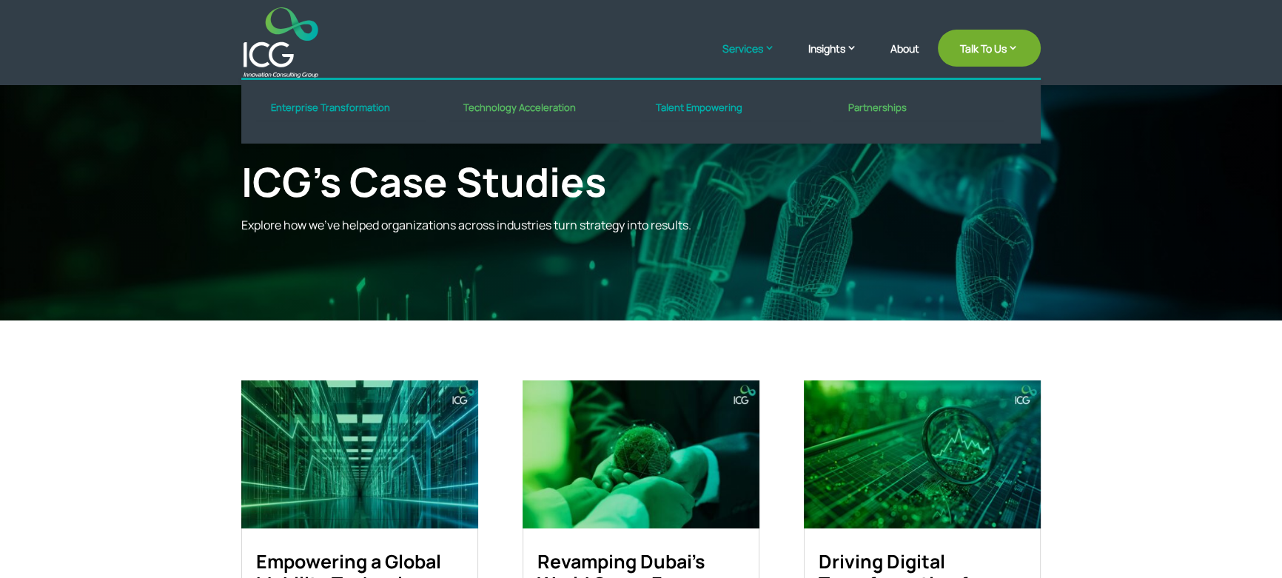
scroll to position [134, 0]
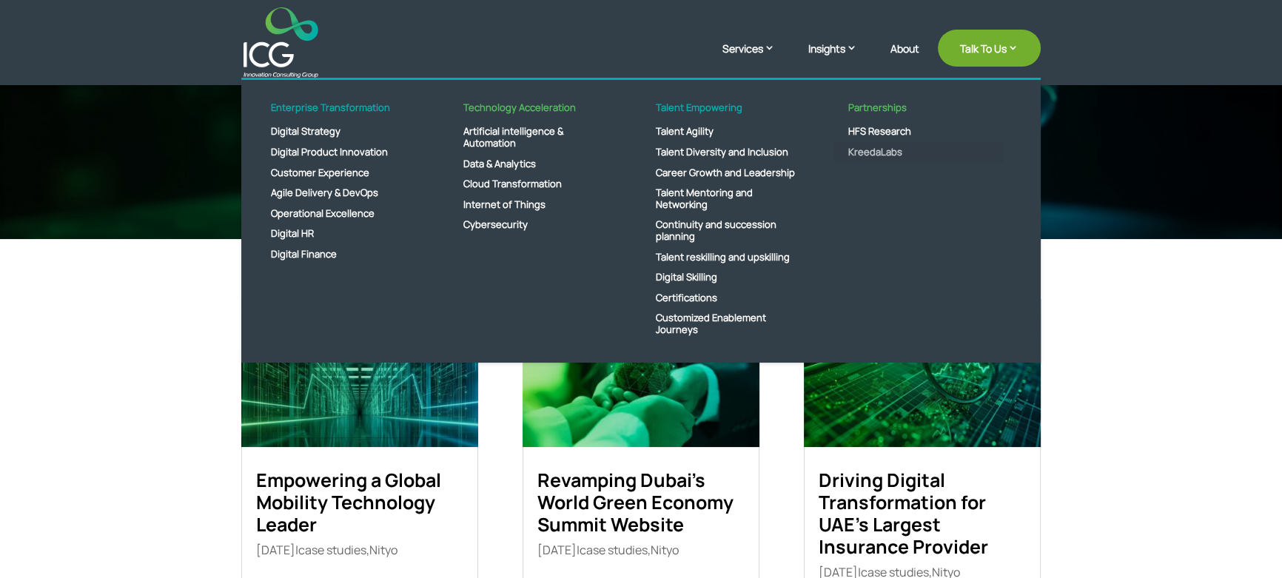
click at [879, 152] on link "KreedaLabs" at bounding box center [918, 152] width 170 height 21
